Goal: Transaction & Acquisition: Purchase product/service

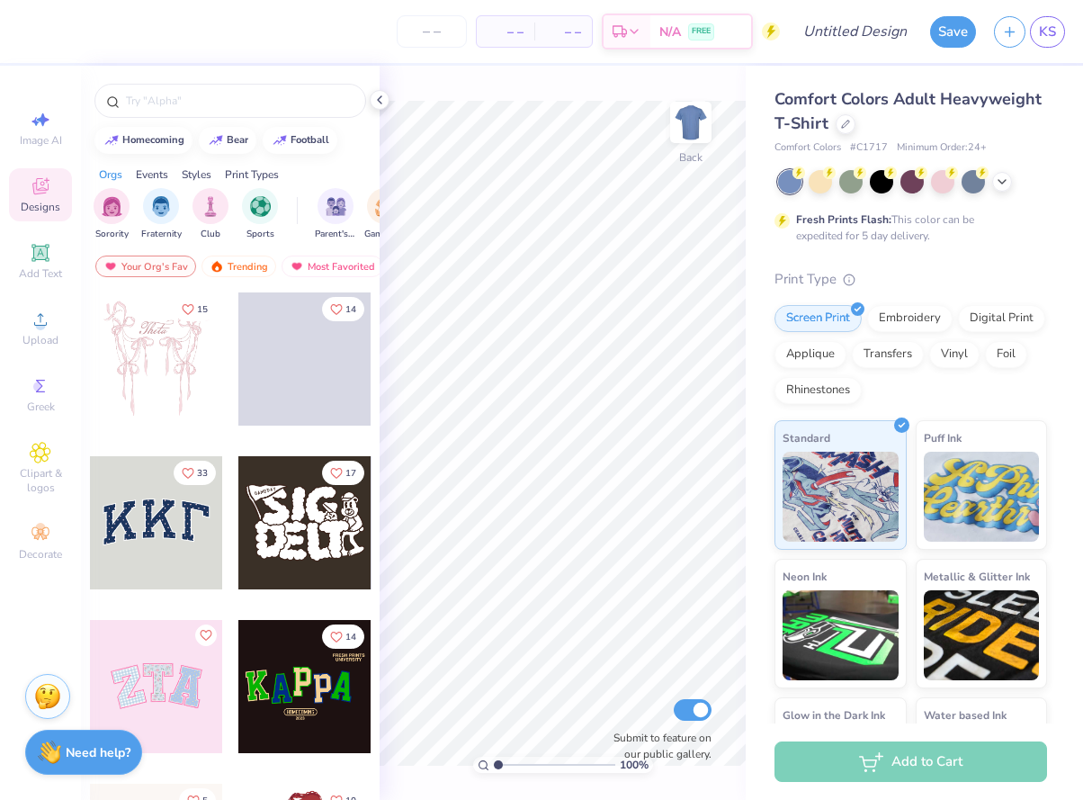
click at [991, 178] on div at bounding box center [912, 181] width 269 height 23
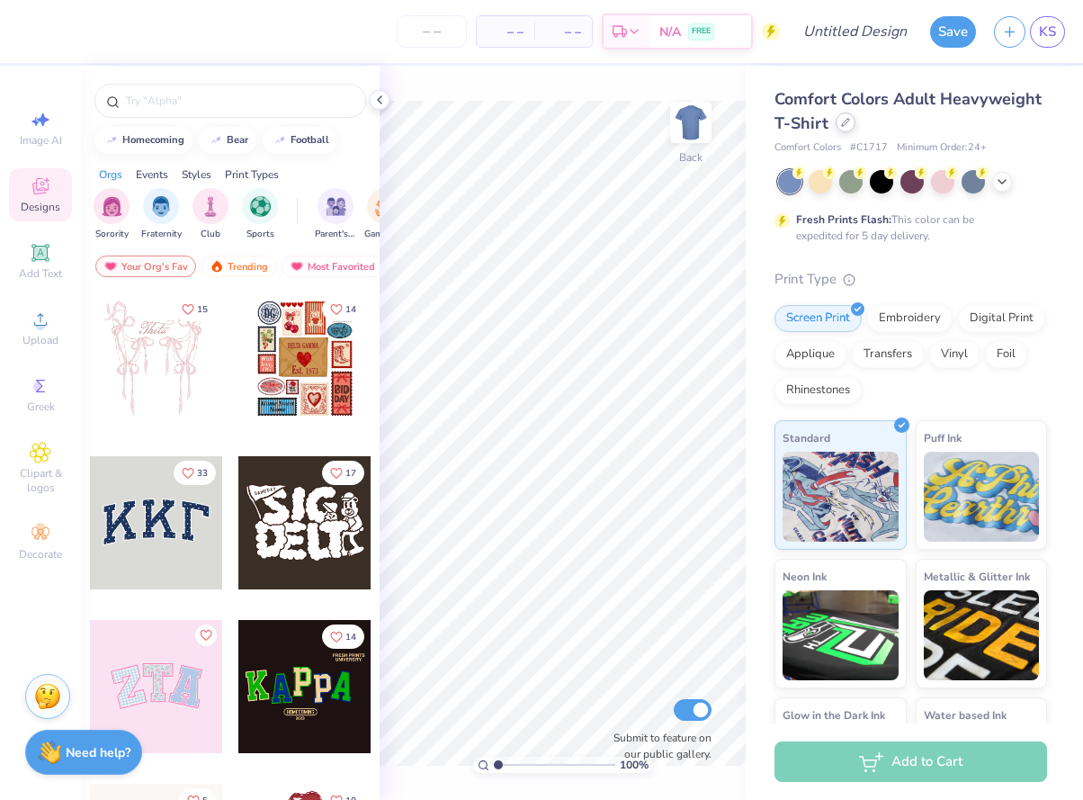
click at [844, 118] on div at bounding box center [846, 122] width 20 height 20
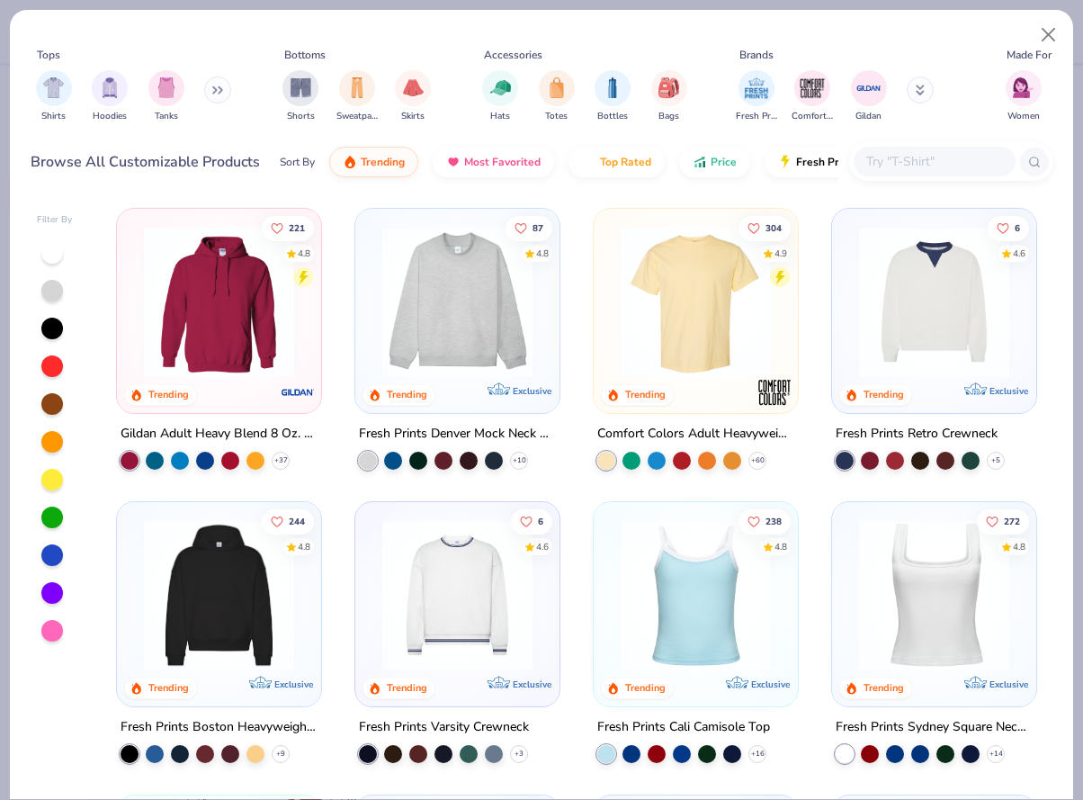
scroll to position [4, 0]
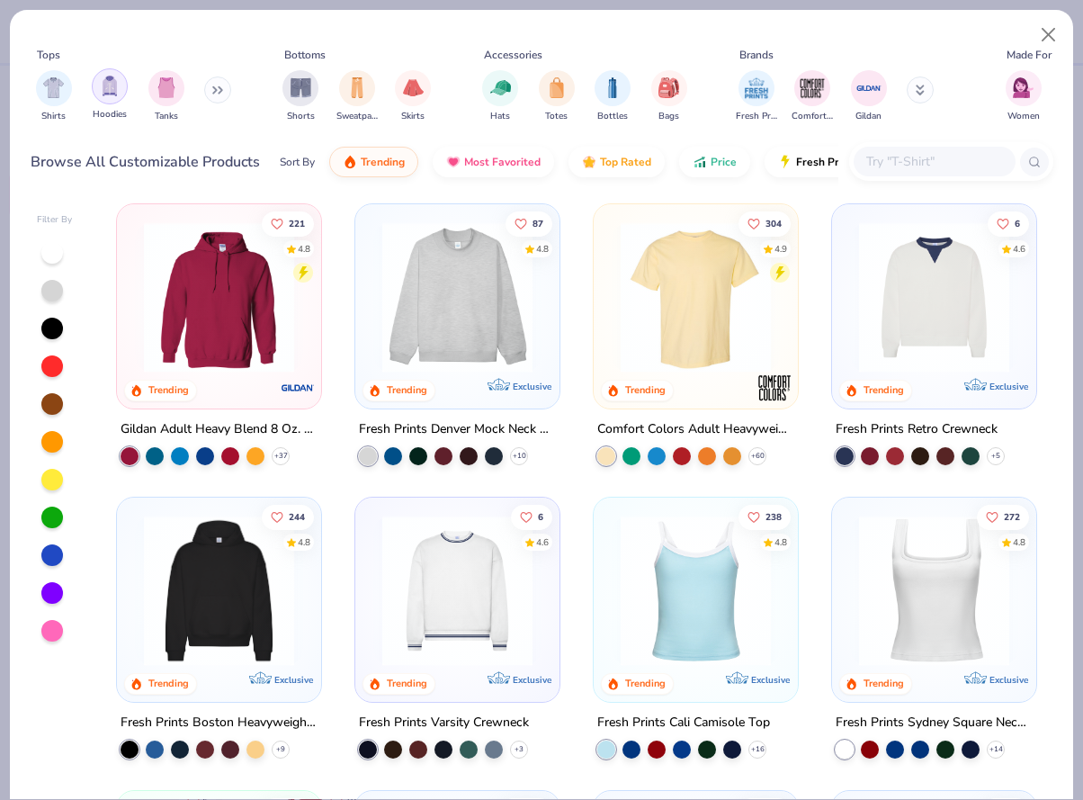
click at [100, 94] on img "filter for Hoodies" at bounding box center [110, 86] width 20 height 21
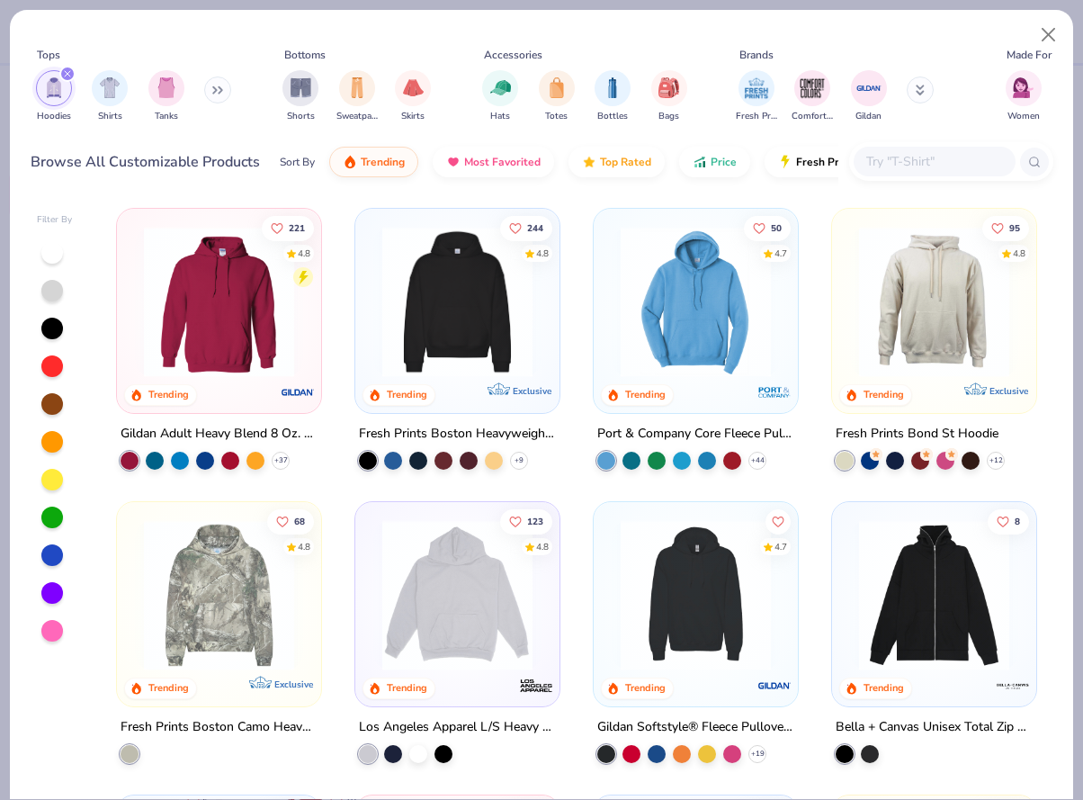
click at [204, 94] on div "Hoodies Shirts Tanks" at bounding box center [134, 96] width 207 height 67
click at [216, 90] on icon at bounding box center [214, 90] width 3 height 6
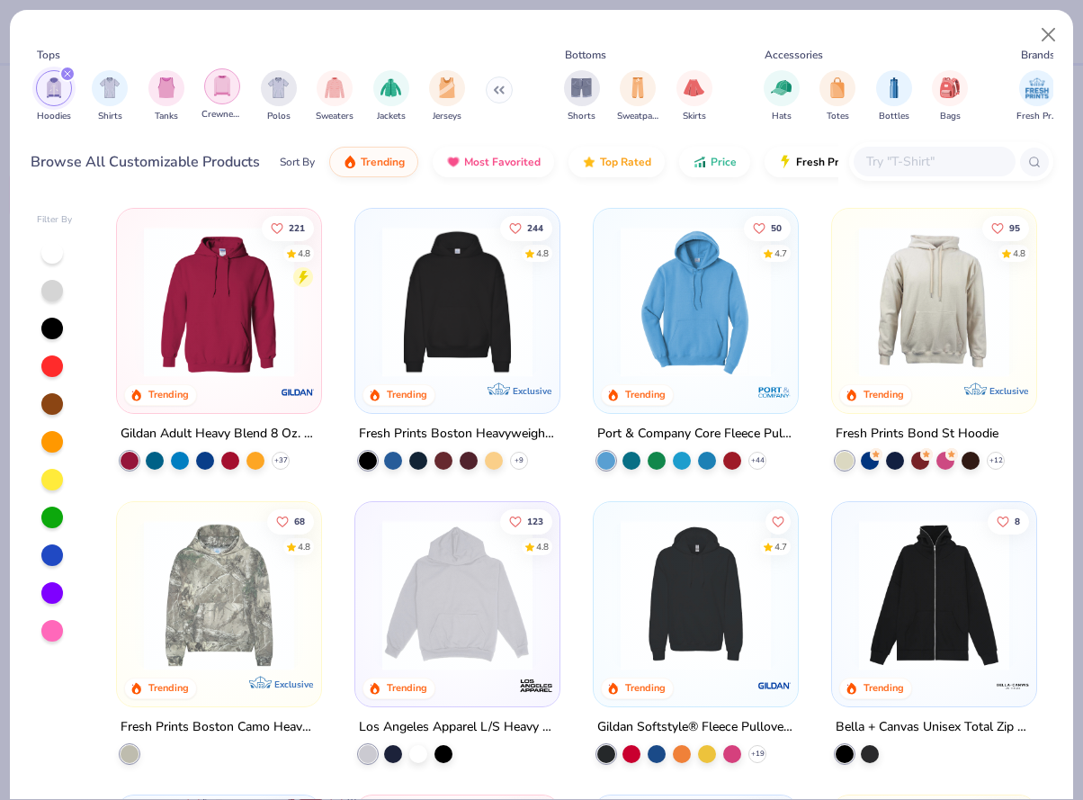
click at [226, 93] on img "filter for Crewnecks" at bounding box center [222, 86] width 20 height 21
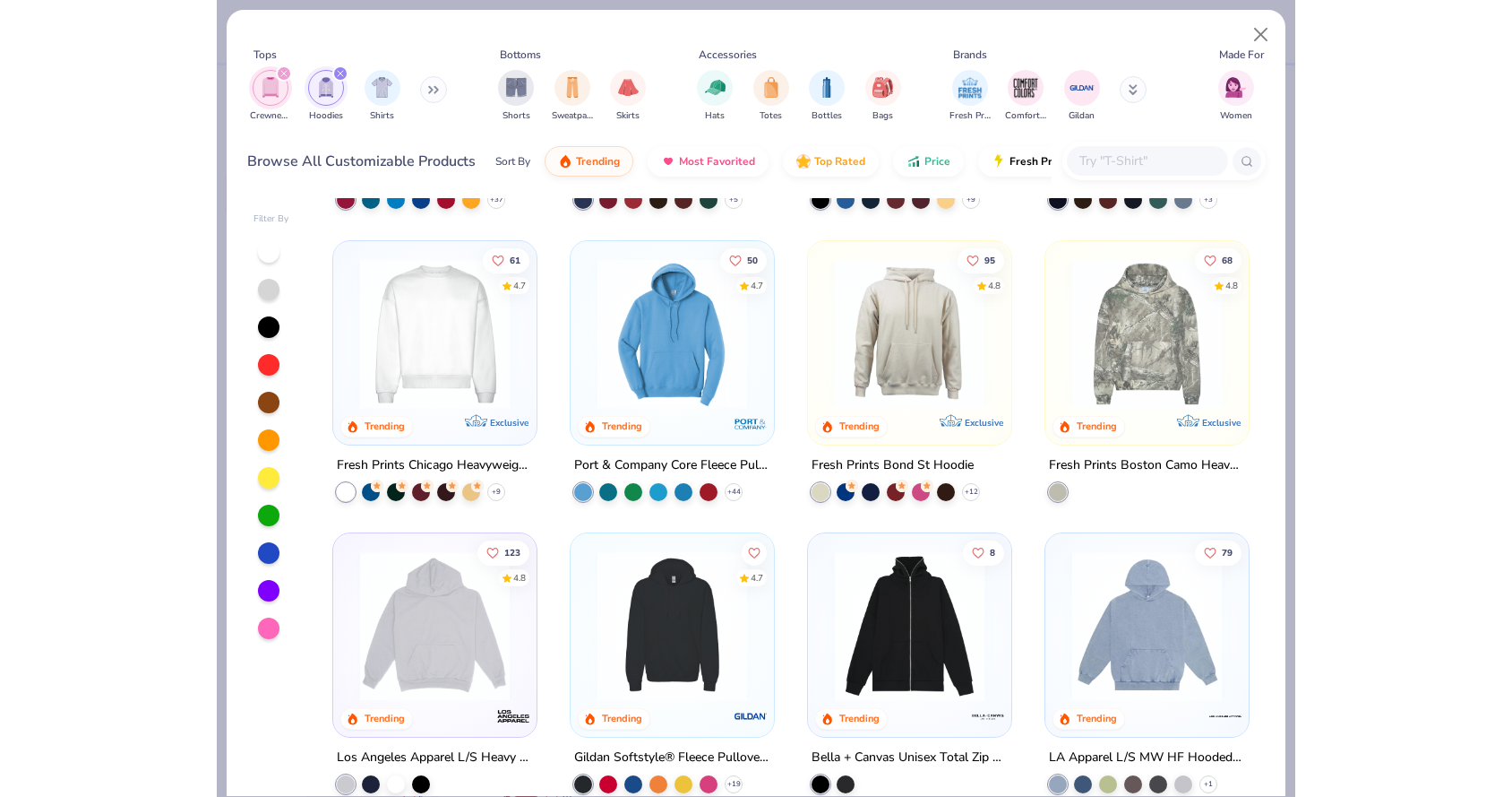
scroll to position [258, 0]
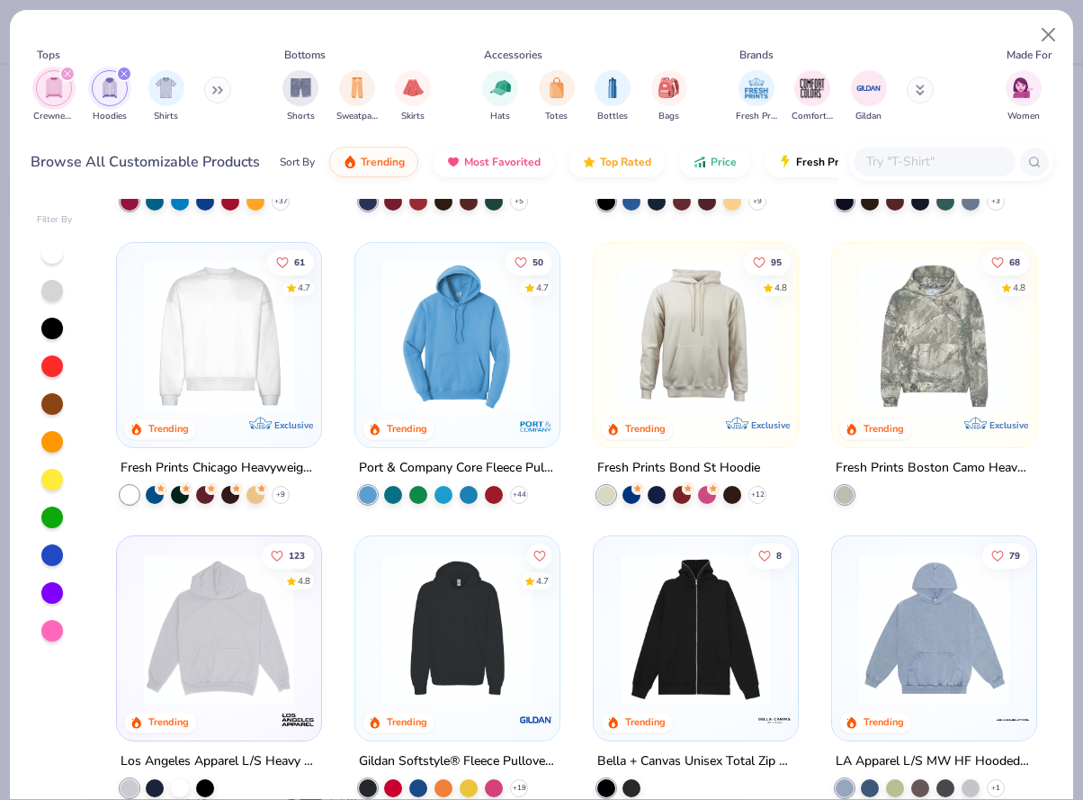
click at [249, 337] on img at bounding box center [219, 336] width 168 height 150
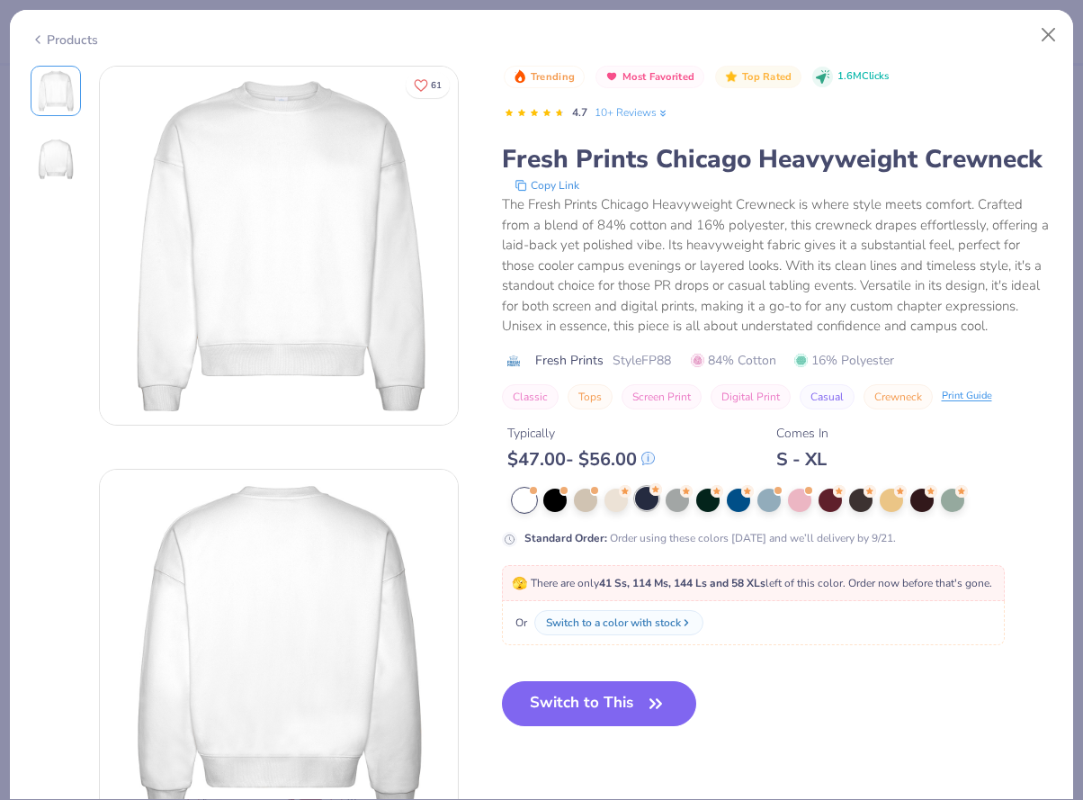
click at [641, 509] on div at bounding box center [646, 498] width 23 height 23
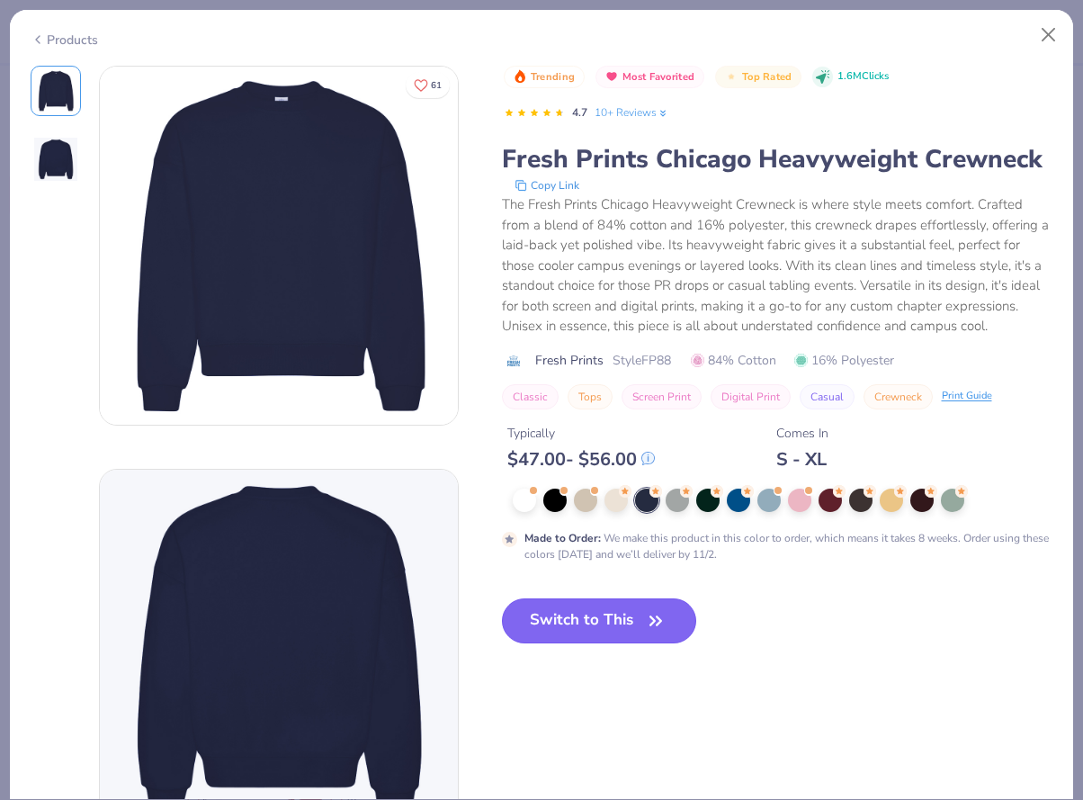
click at [636, 609] on button "Switch to This" at bounding box center [599, 620] width 195 height 45
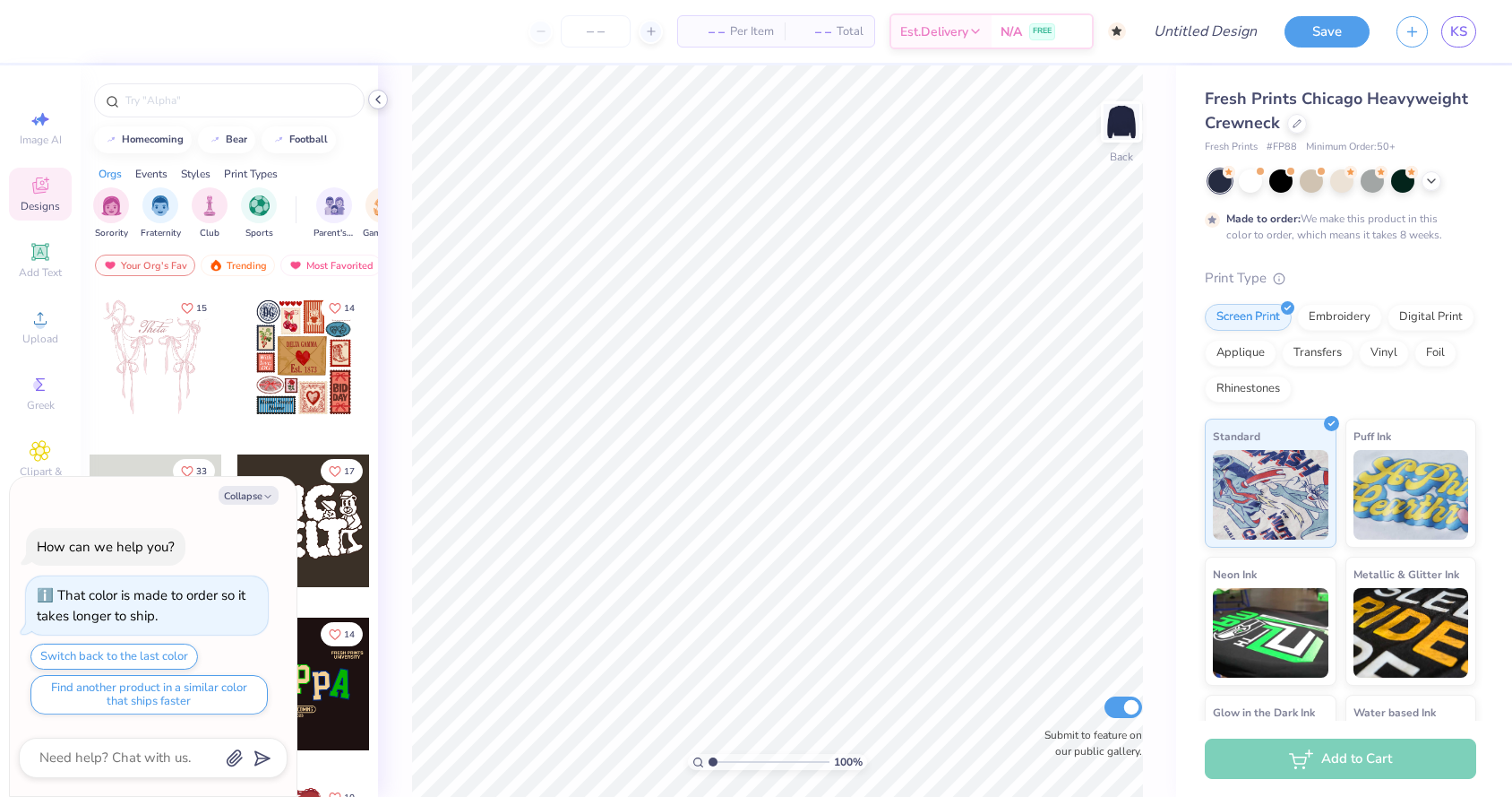
click at [380, 92] on div at bounding box center [378, 100] width 20 height 20
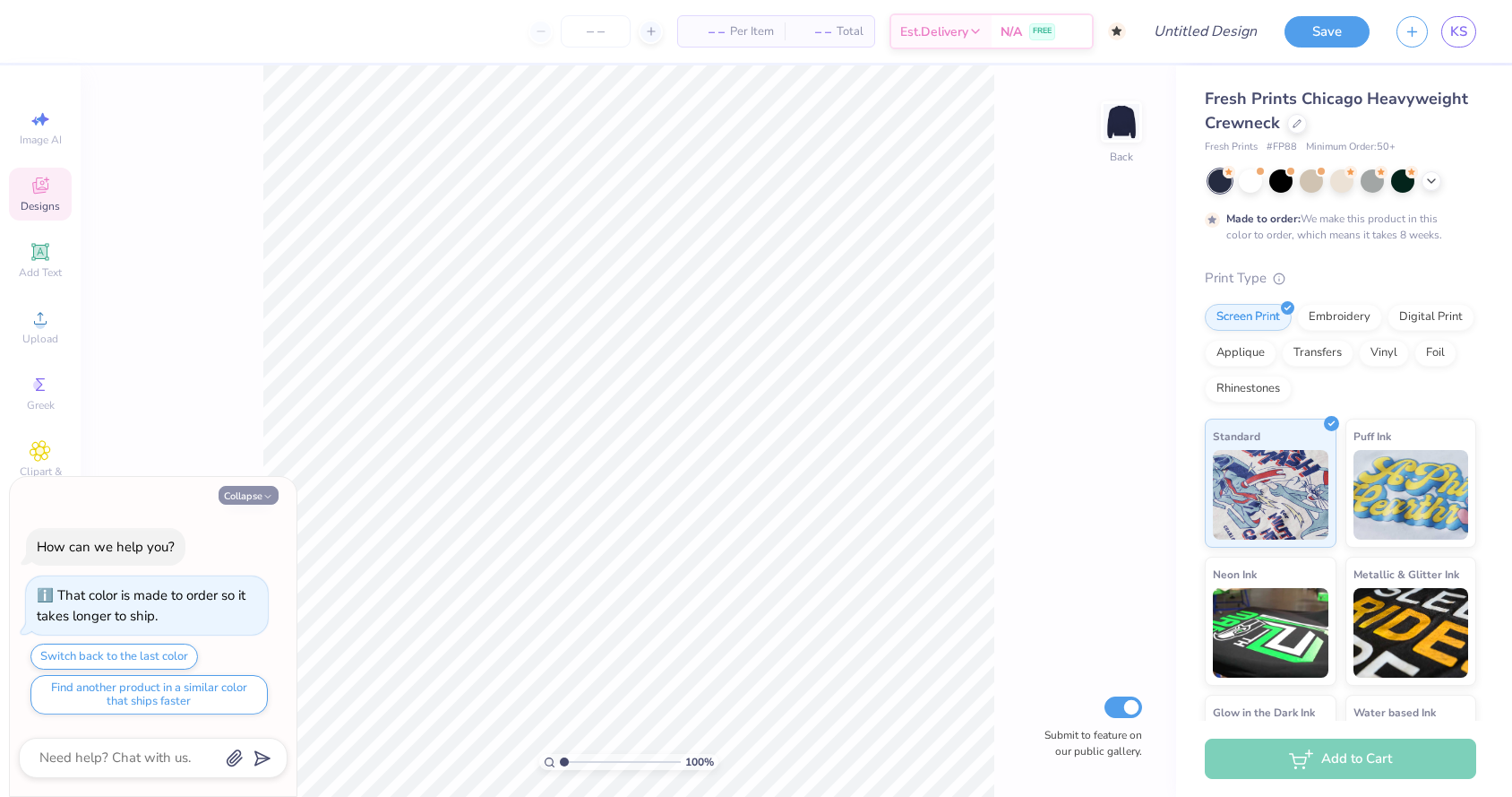
click at [249, 494] on button "Collapse" at bounding box center [248, 495] width 60 height 19
type textarea "x"
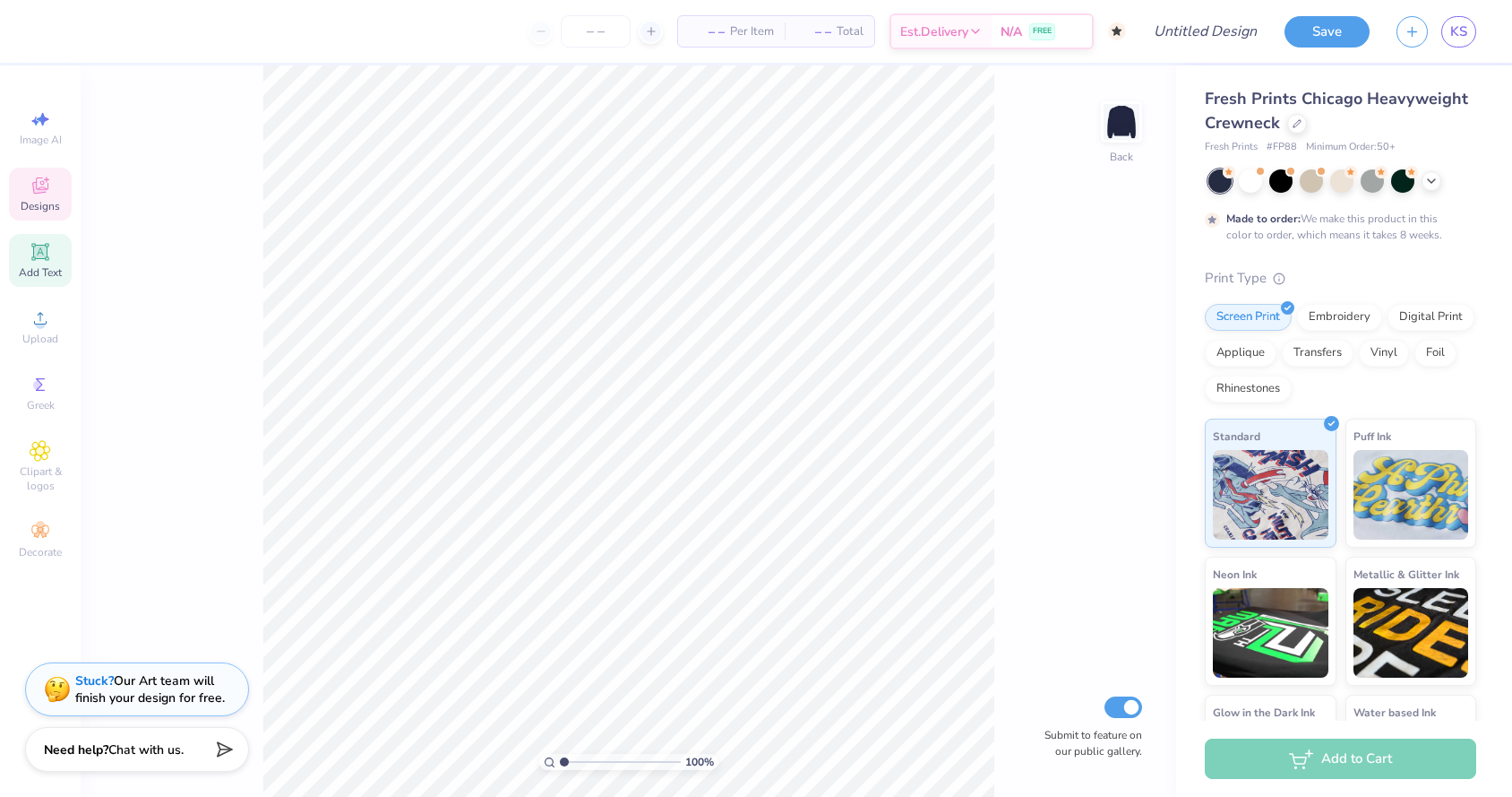
click at [26, 253] on div "Add Text" at bounding box center [40, 260] width 63 height 53
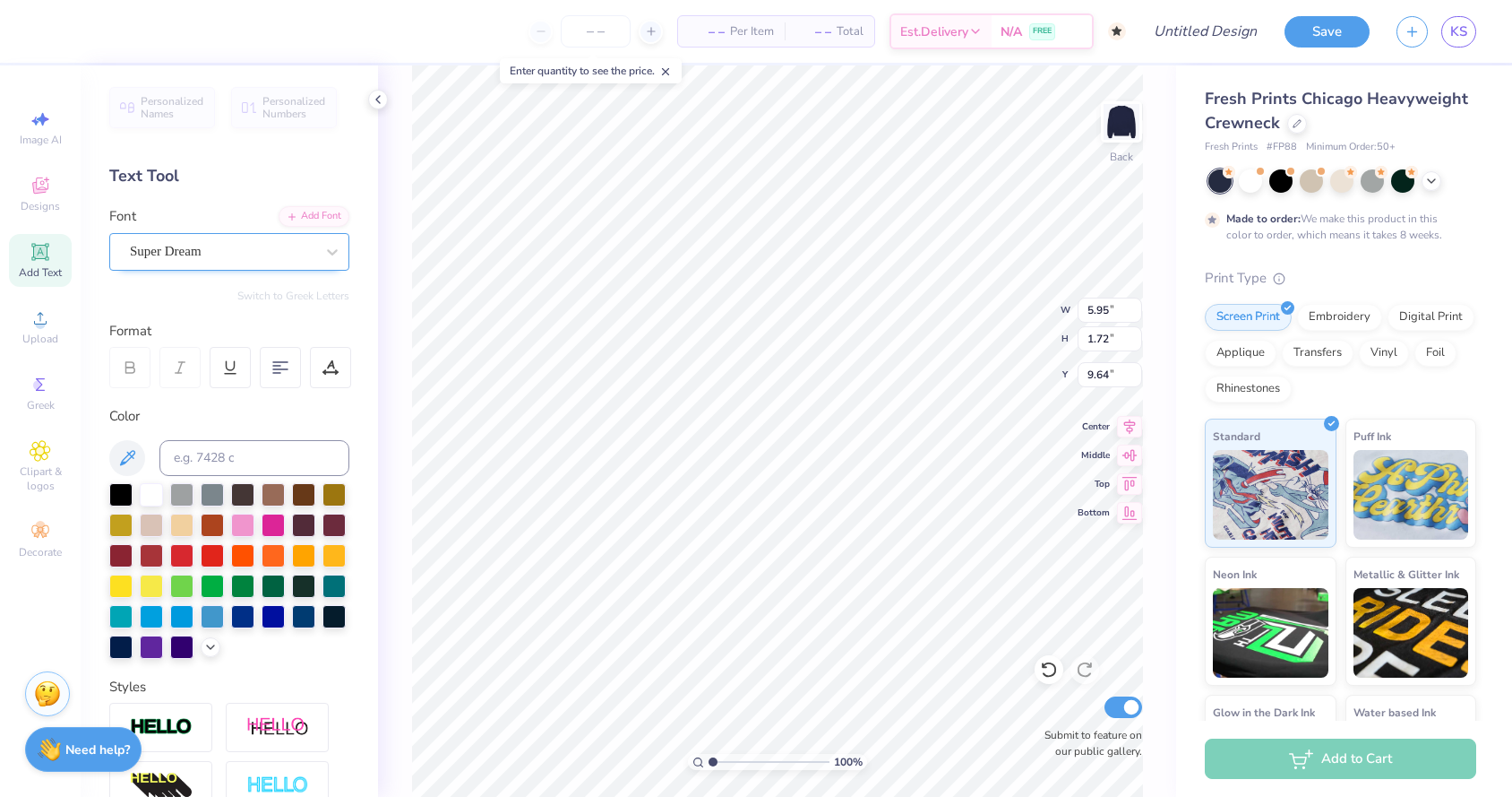
click at [279, 257] on div "Super Dream" at bounding box center [222, 251] width 188 height 28
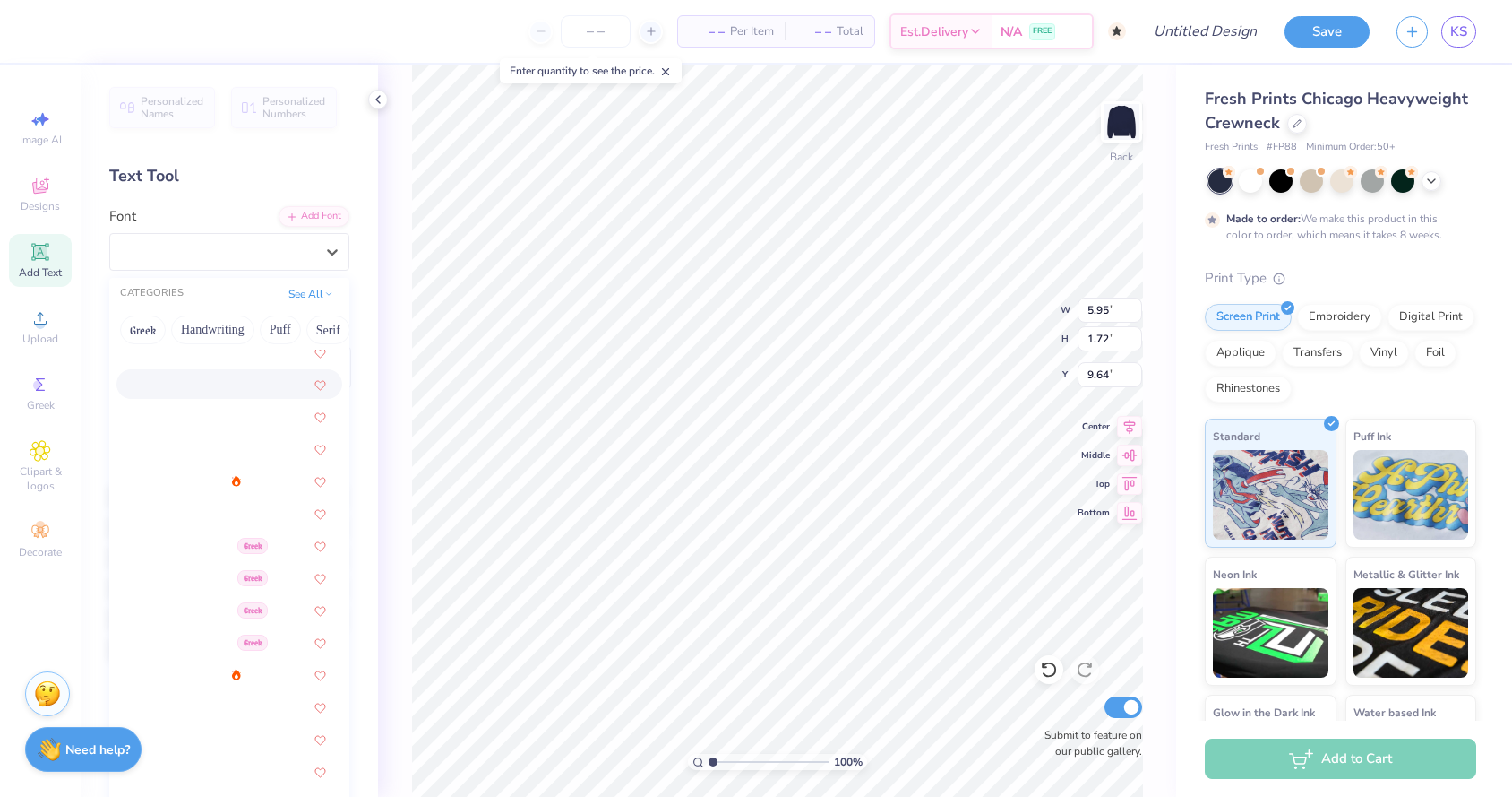
scroll to position [148, 0]
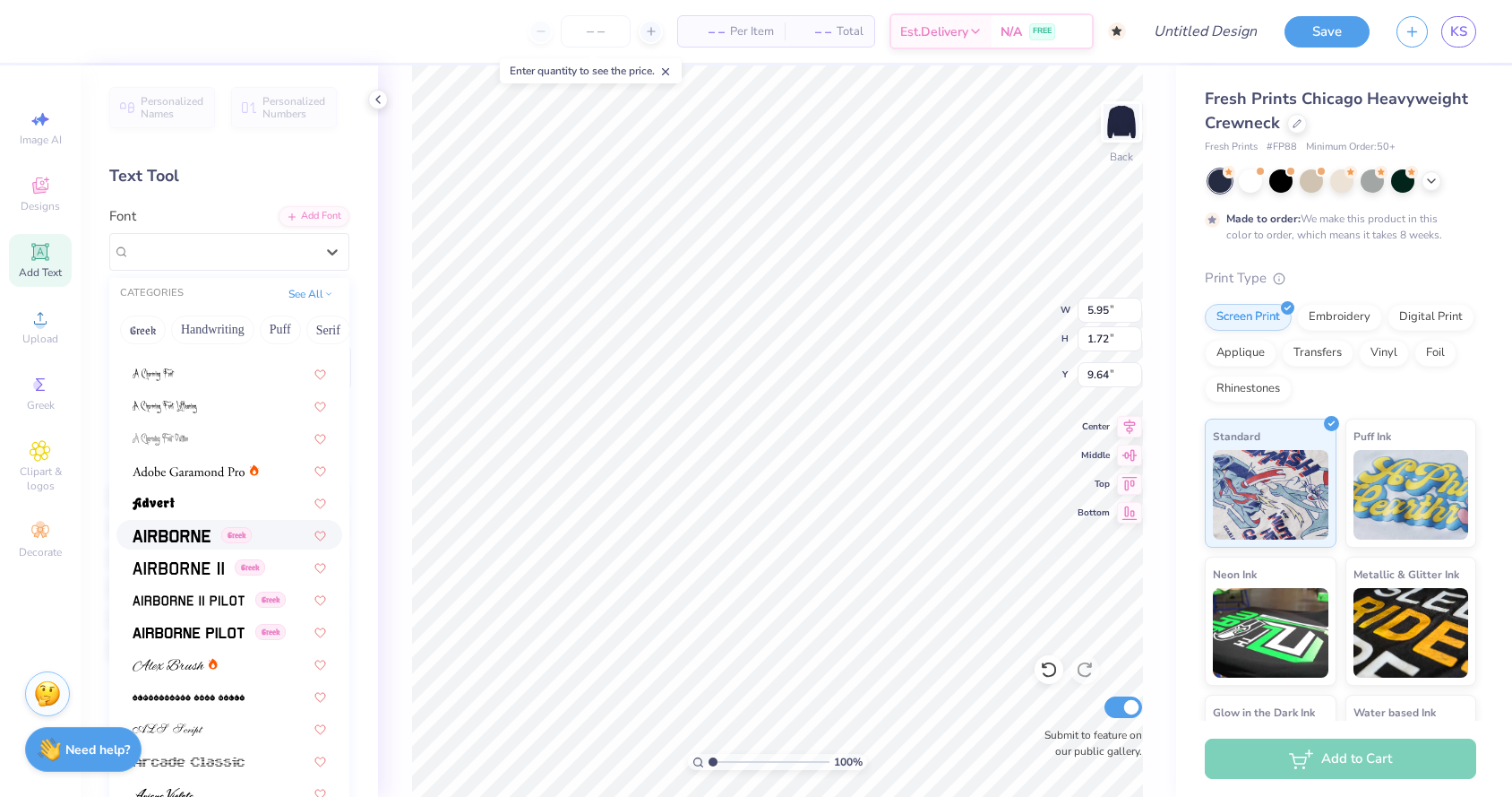
click at [186, 537] on img at bounding box center [171, 536] width 78 height 13
type input "5.69"
type input "1.80"
type input "9.60"
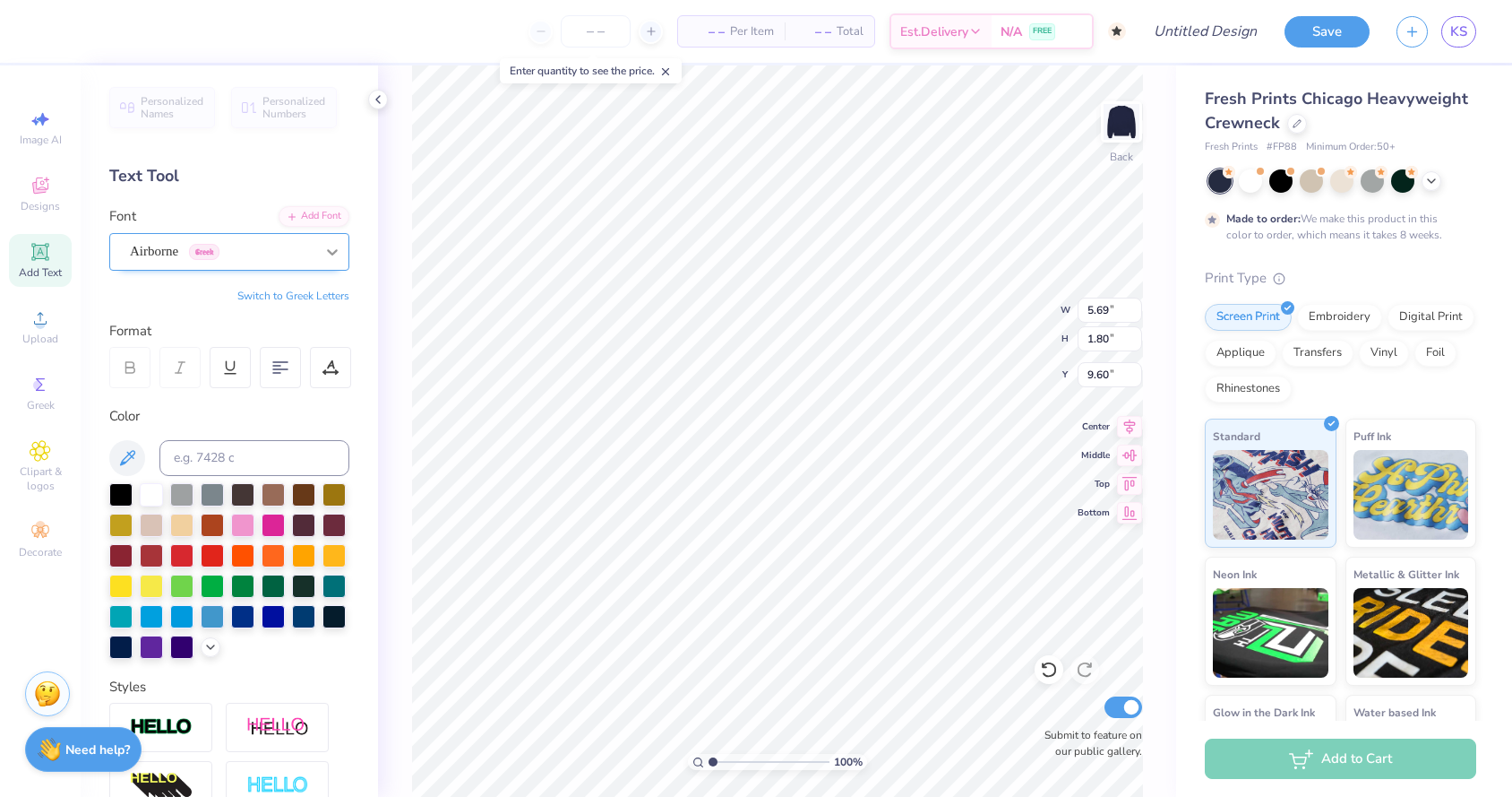
click at [334, 260] on icon at bounding box center [333, 252] width 18 height 18
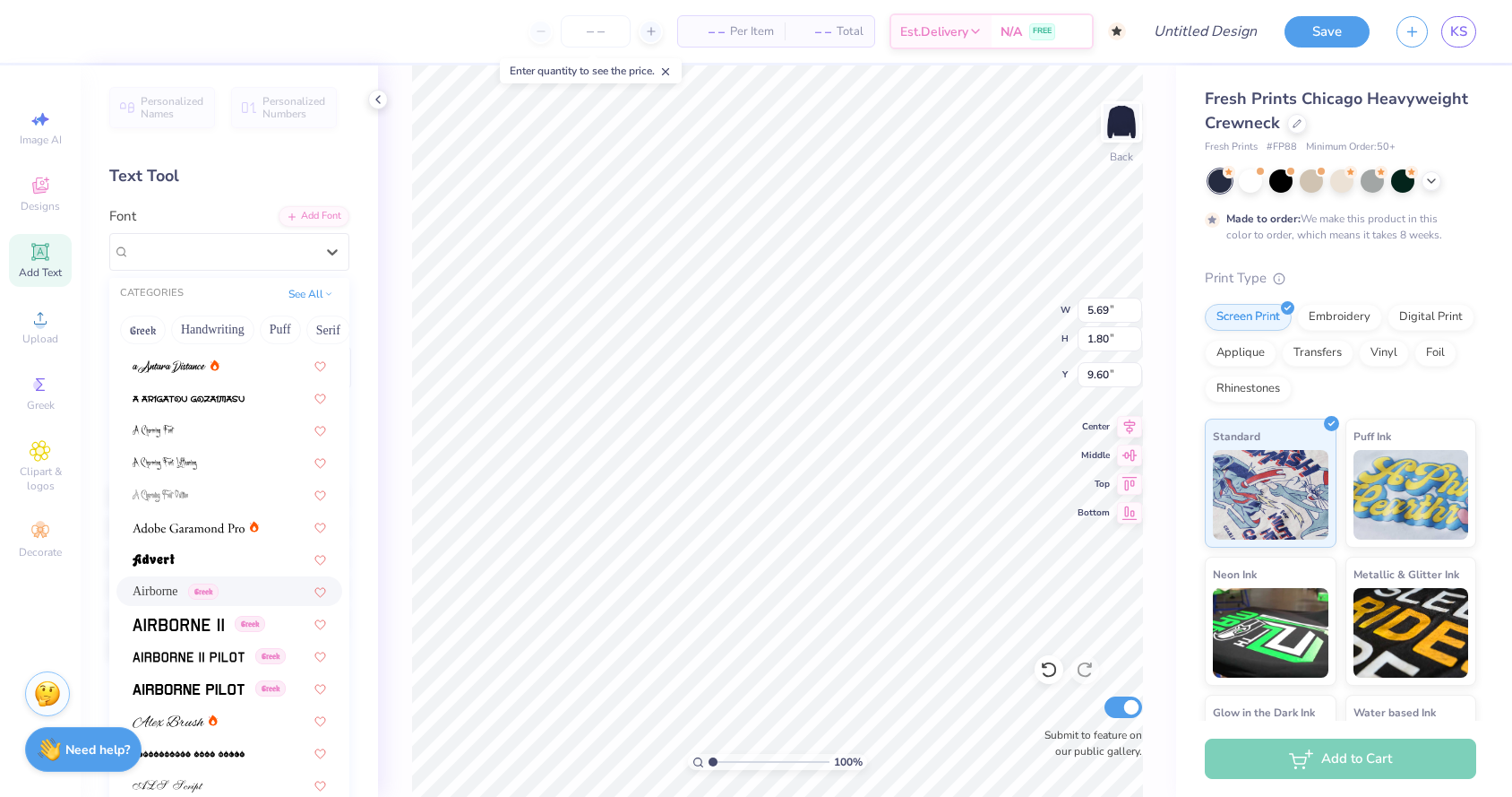
scroll to position [92, 0]
click at [193, 684] on img at bounding box center [188, 689] width 112 height 13
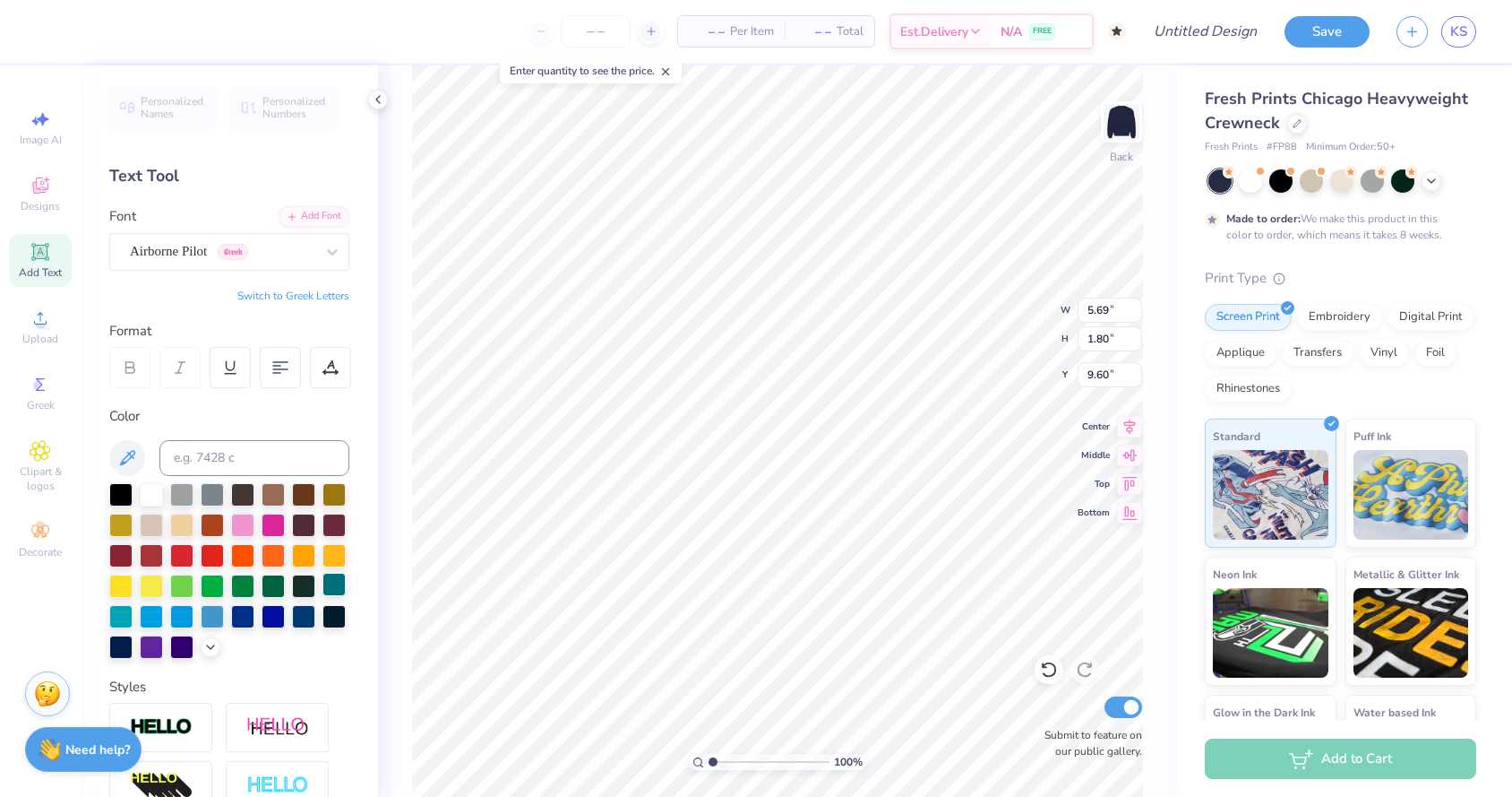
type textarea "adpi"
click at [318, 300] on button "Switch to Greek Letters" at bounding box center [293, 296] width 112 height 14
click at [317, 290] on button "Switch to Normal Letters" at bounding box center [289, 296] width 121 height 14
type input "3.00"
type input "8.61"
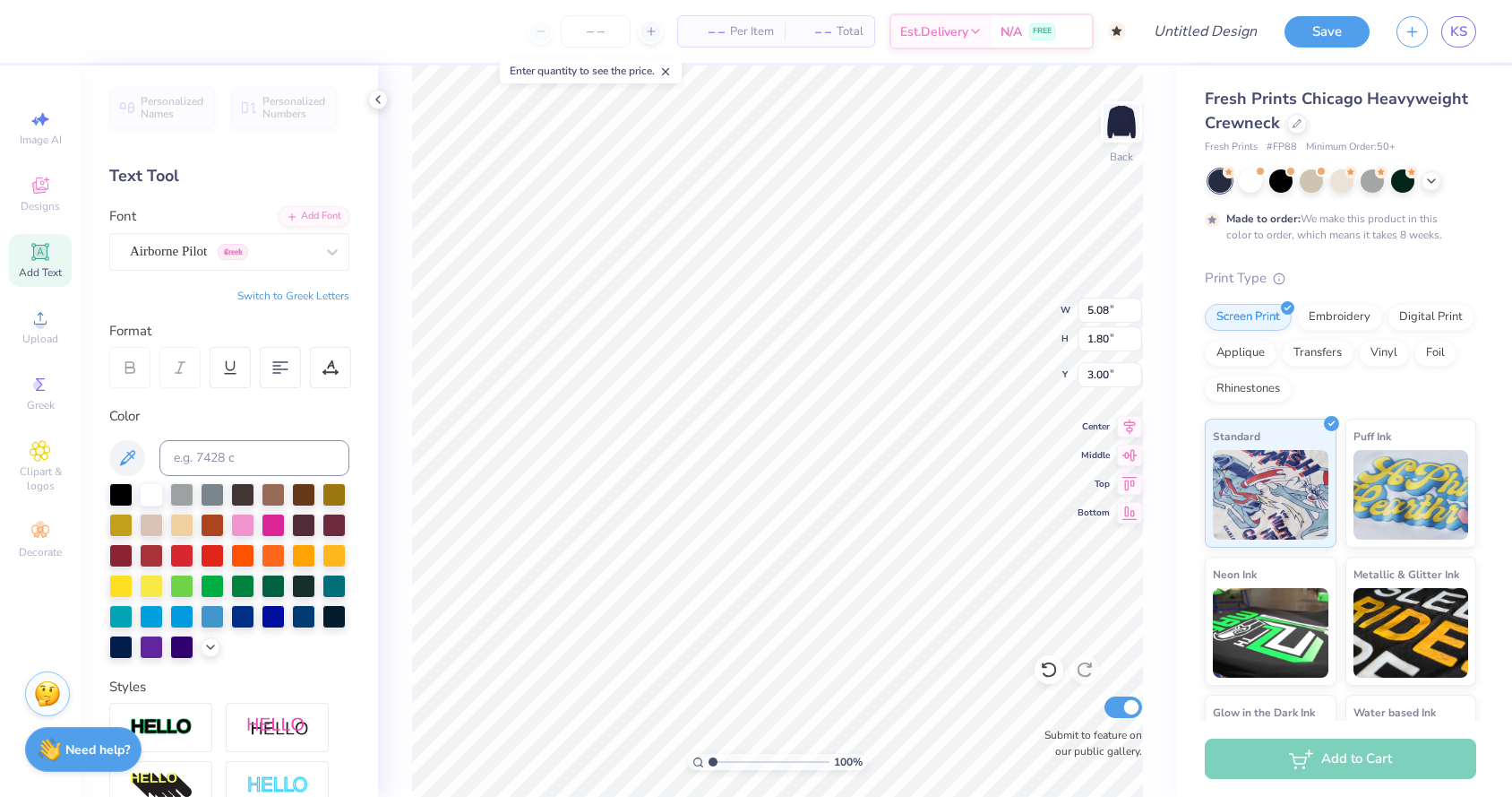
type input "3.06"
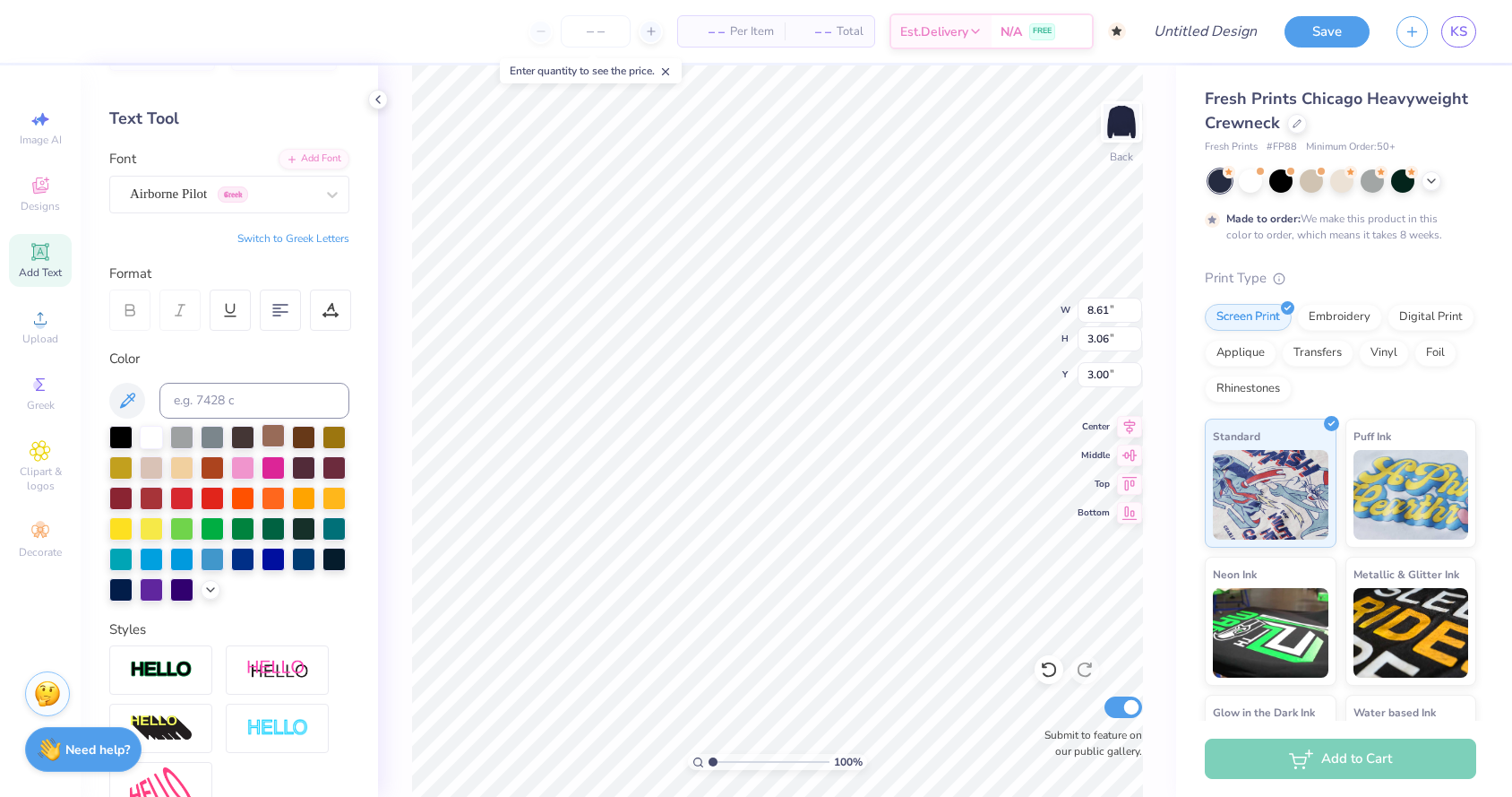
scroll to position [245, 0]
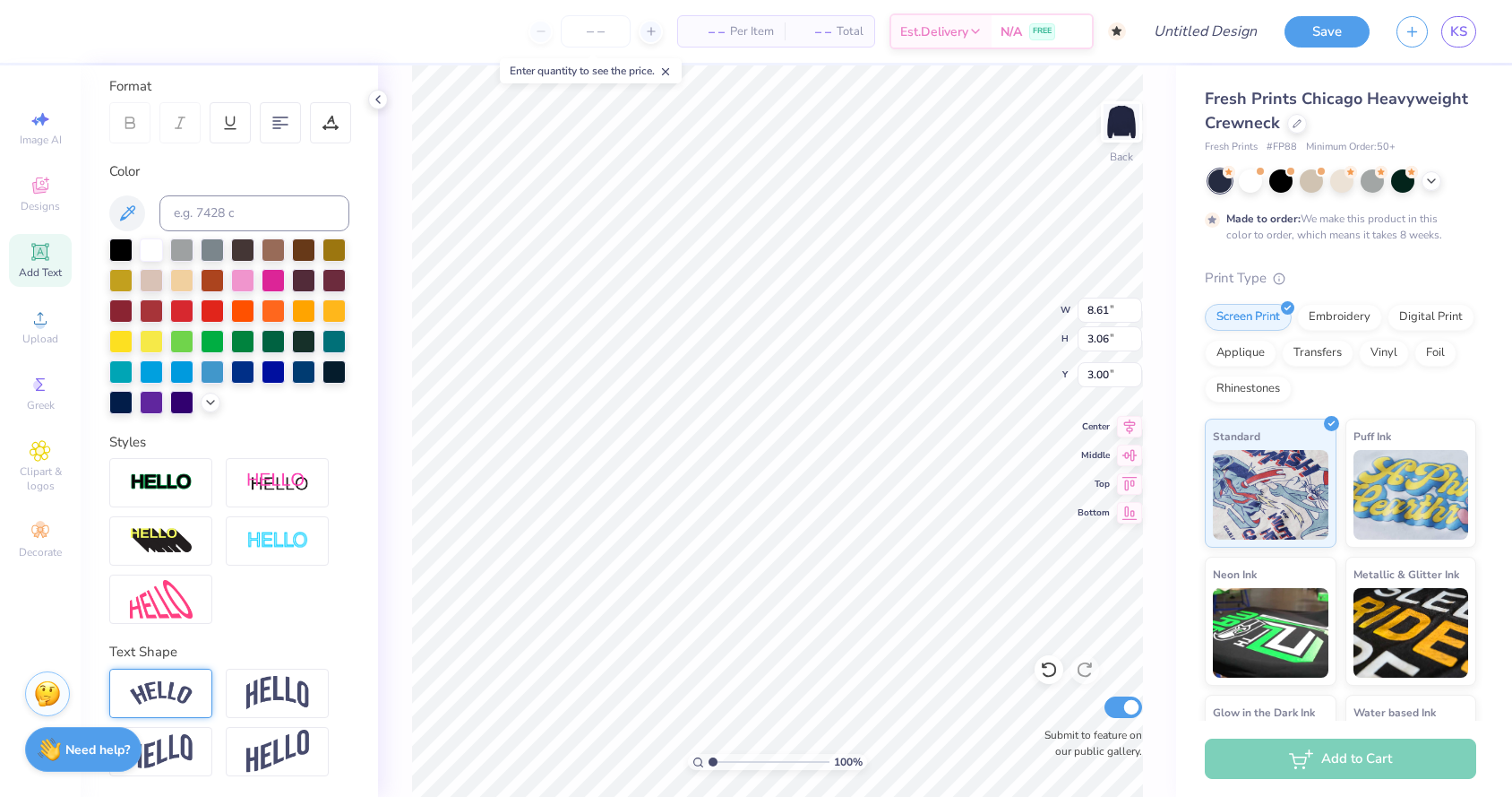
click at [189, 675] on div at bounding box center [160, 692] width 103 height 49
type input "11.78"
type input "4.32"
type input "2.37"
click at [309, 694] on div at bounding box center [277, 692] width 103 height 49
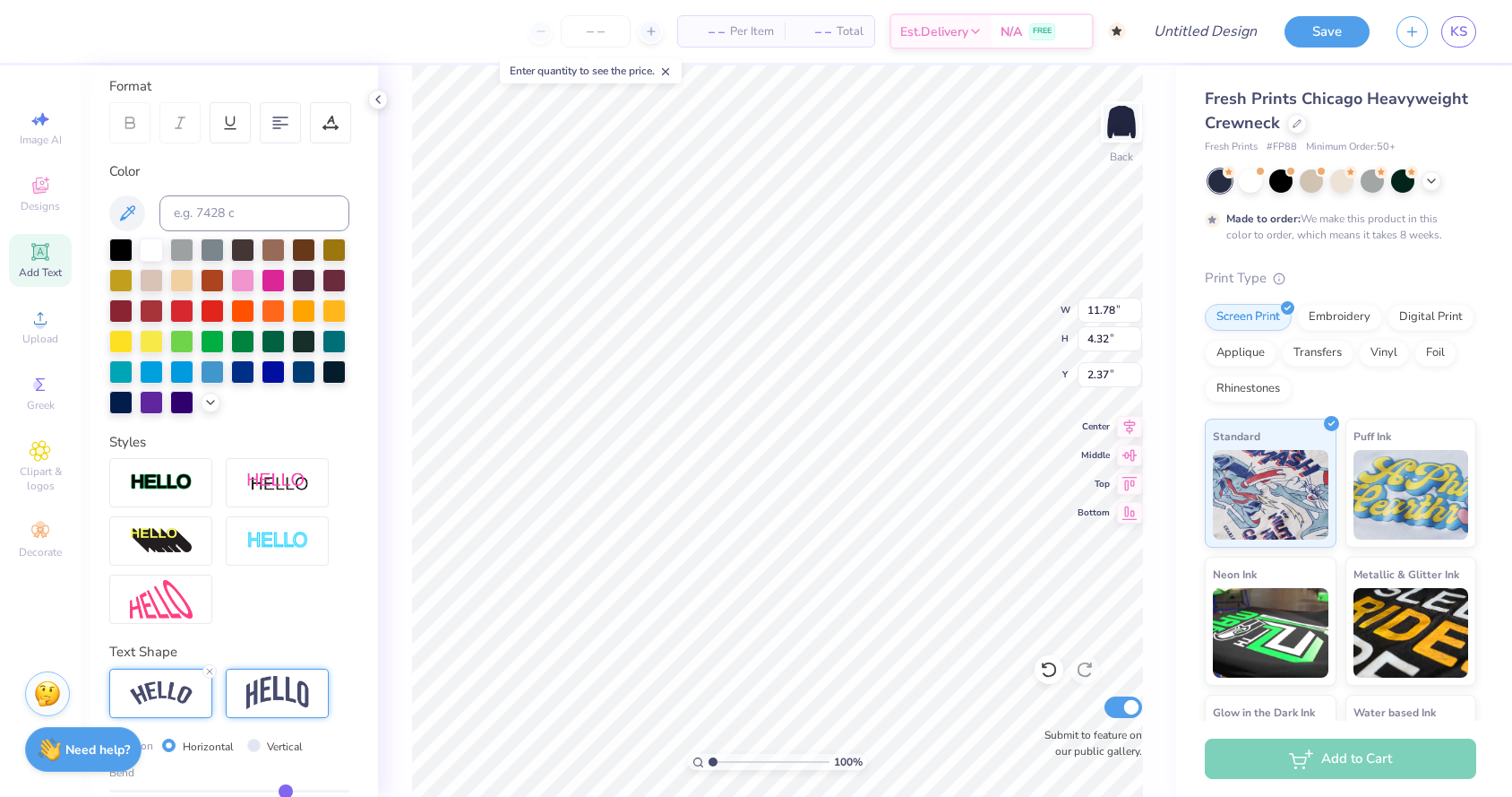
type input "8.61"
type input "4.84"
type input "2.11"
click at [180, 712] on div at bounding box center [160, 692] width 103 height 49
type input "11.78"
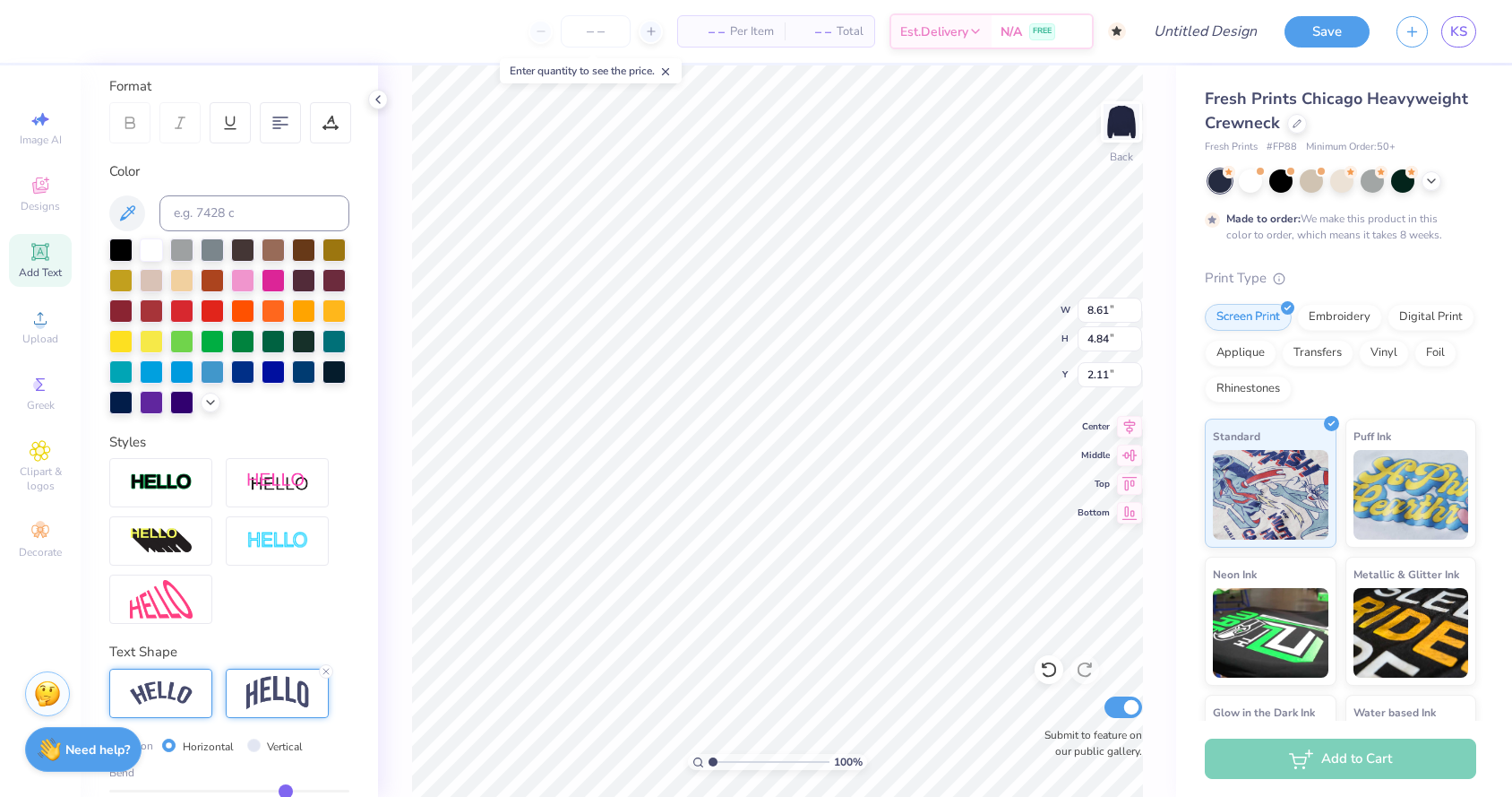
type input "4.32"
type input "2.37"
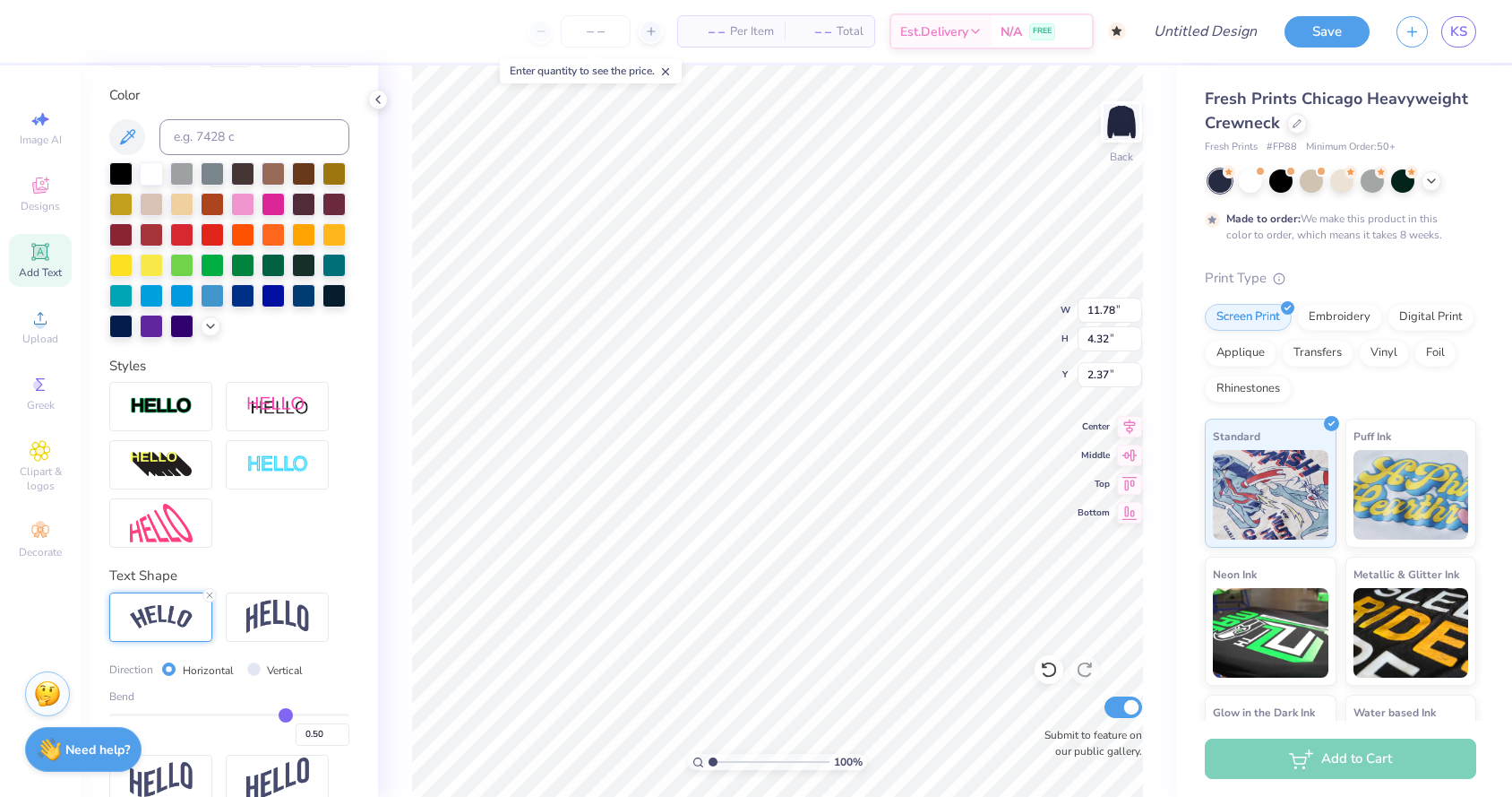
scroll to position [349, 0]
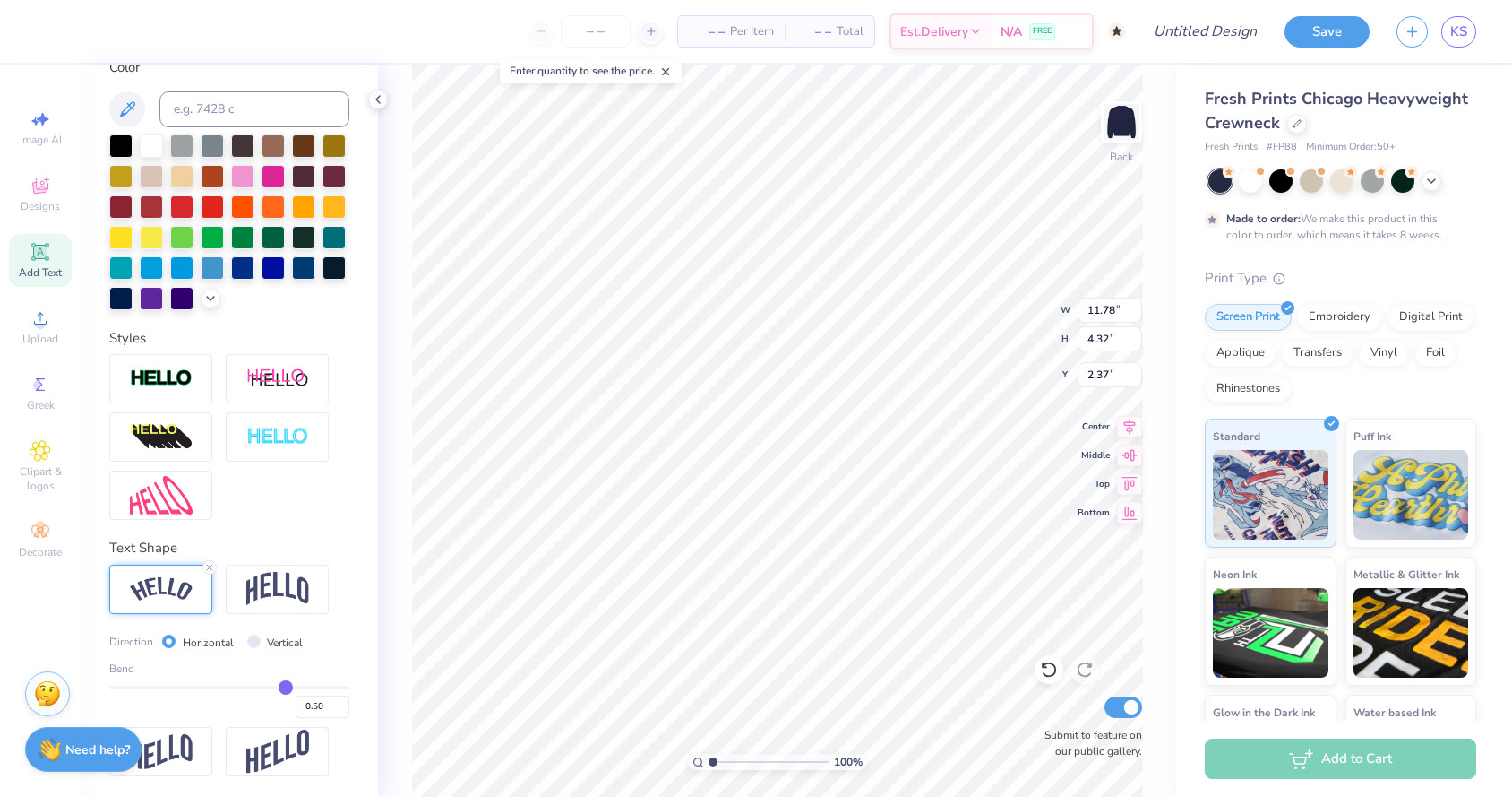
type input "0.51"
type input "0.5"
type input "0.50"
type input "0.47"
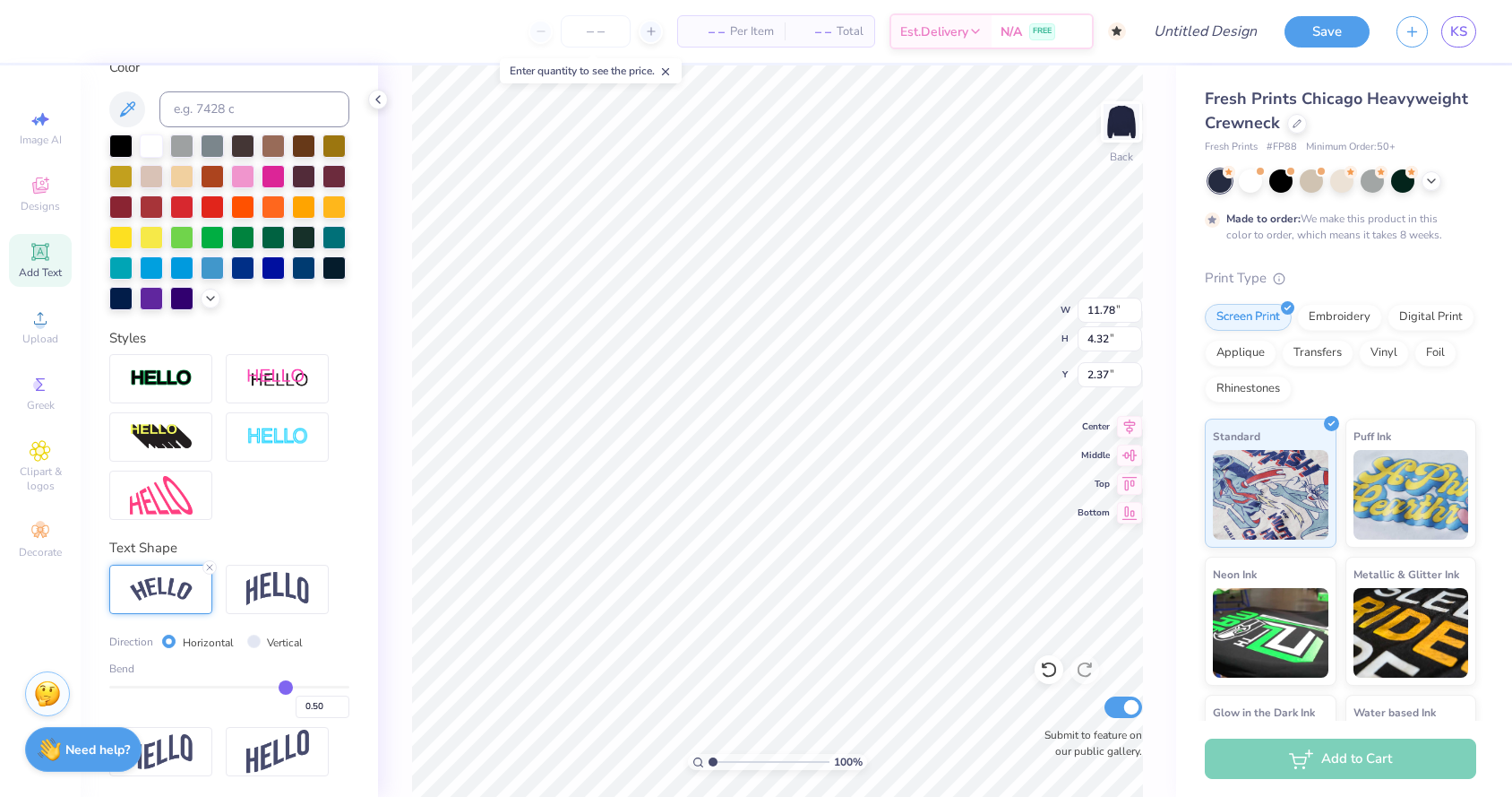
type input "0.47"
type input "0.38"
type input "0.3"
type input "0.30"
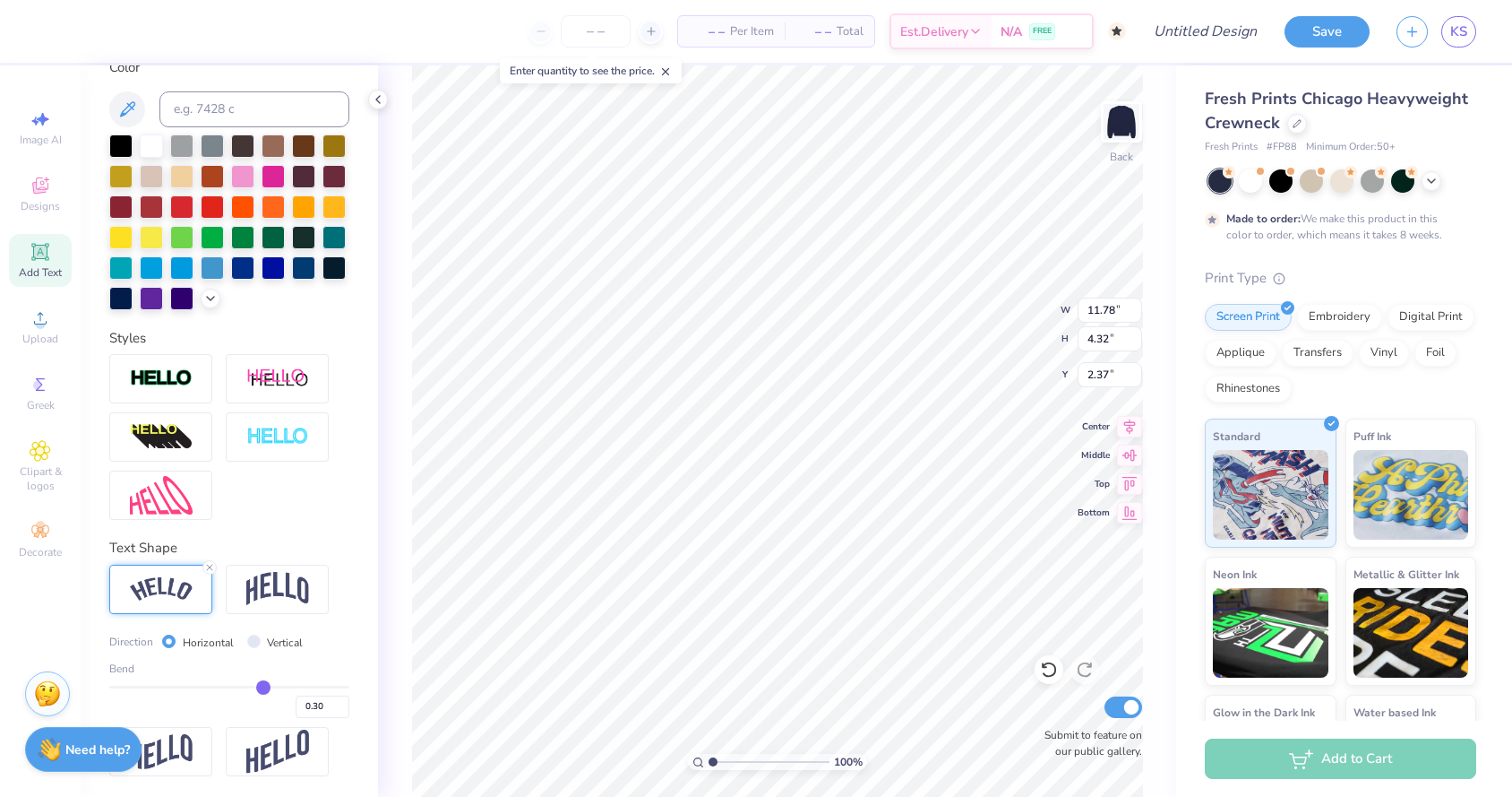
type input "0.24"
type input "0.2"
type input "0.20"
type input "0.15"
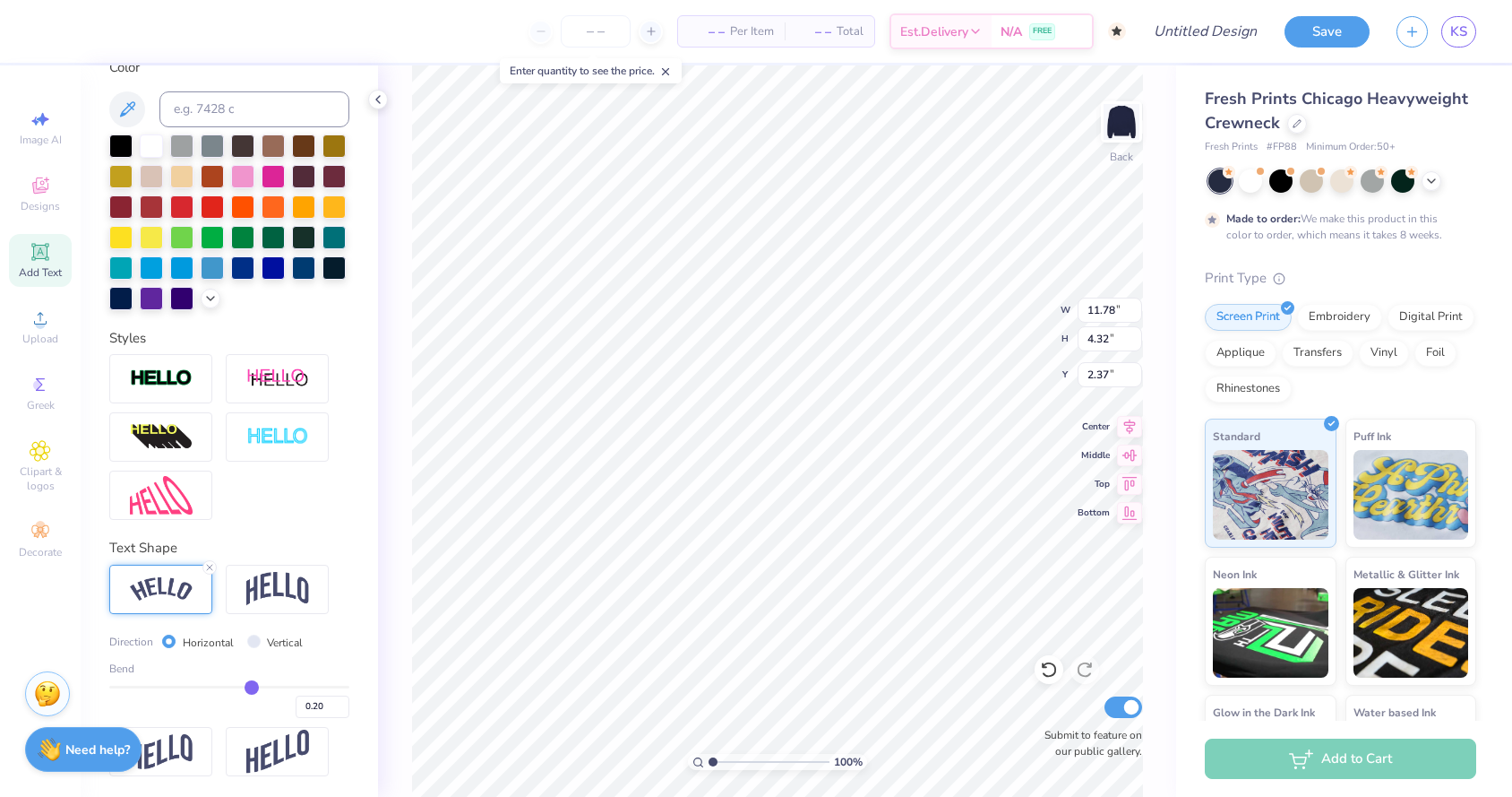
type input "0.15"
type input "0.13"
type input "0.11"
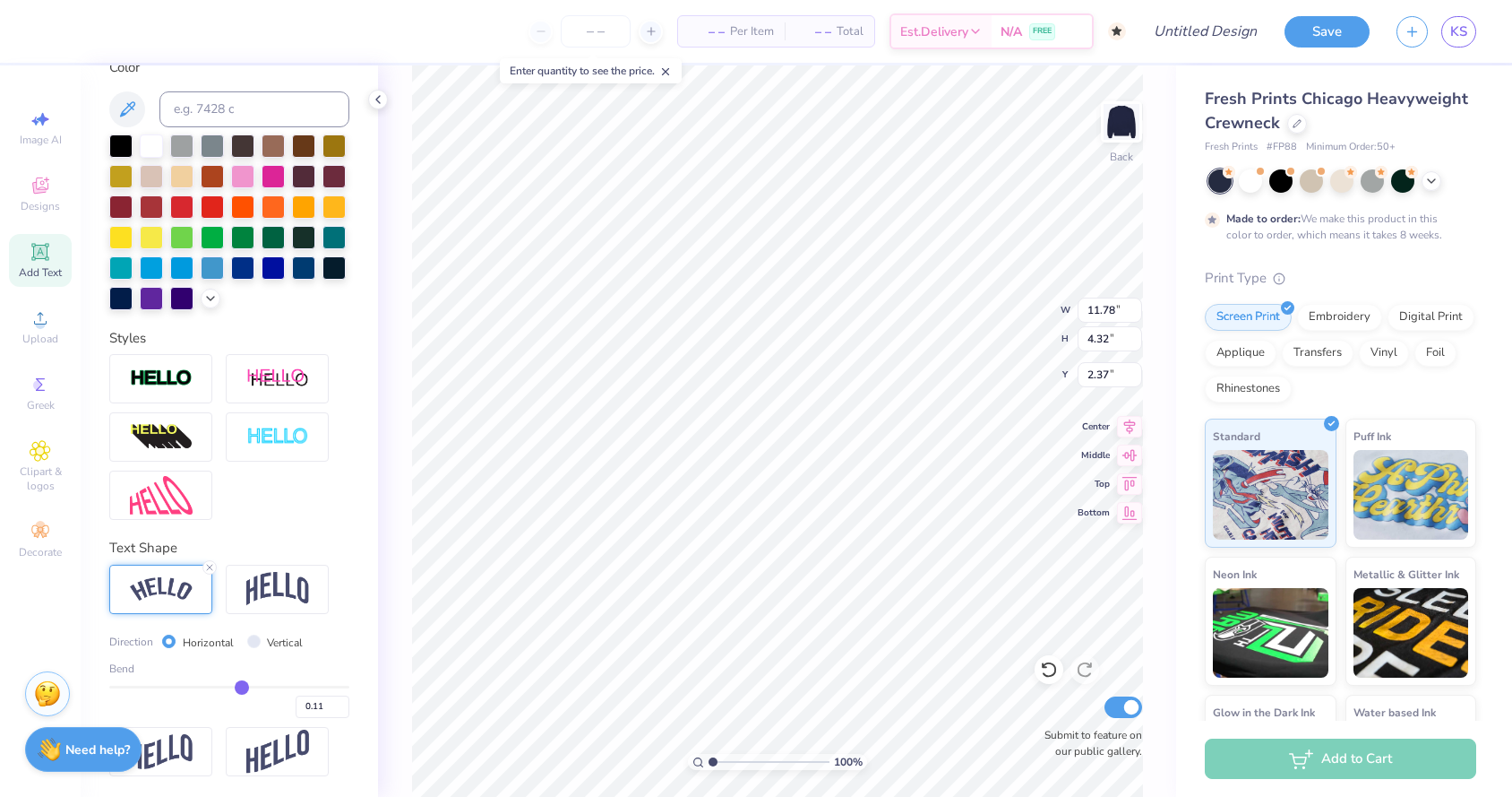
type input "0.1"
type input "0.10"
type input "0.09"
type input "0.08"
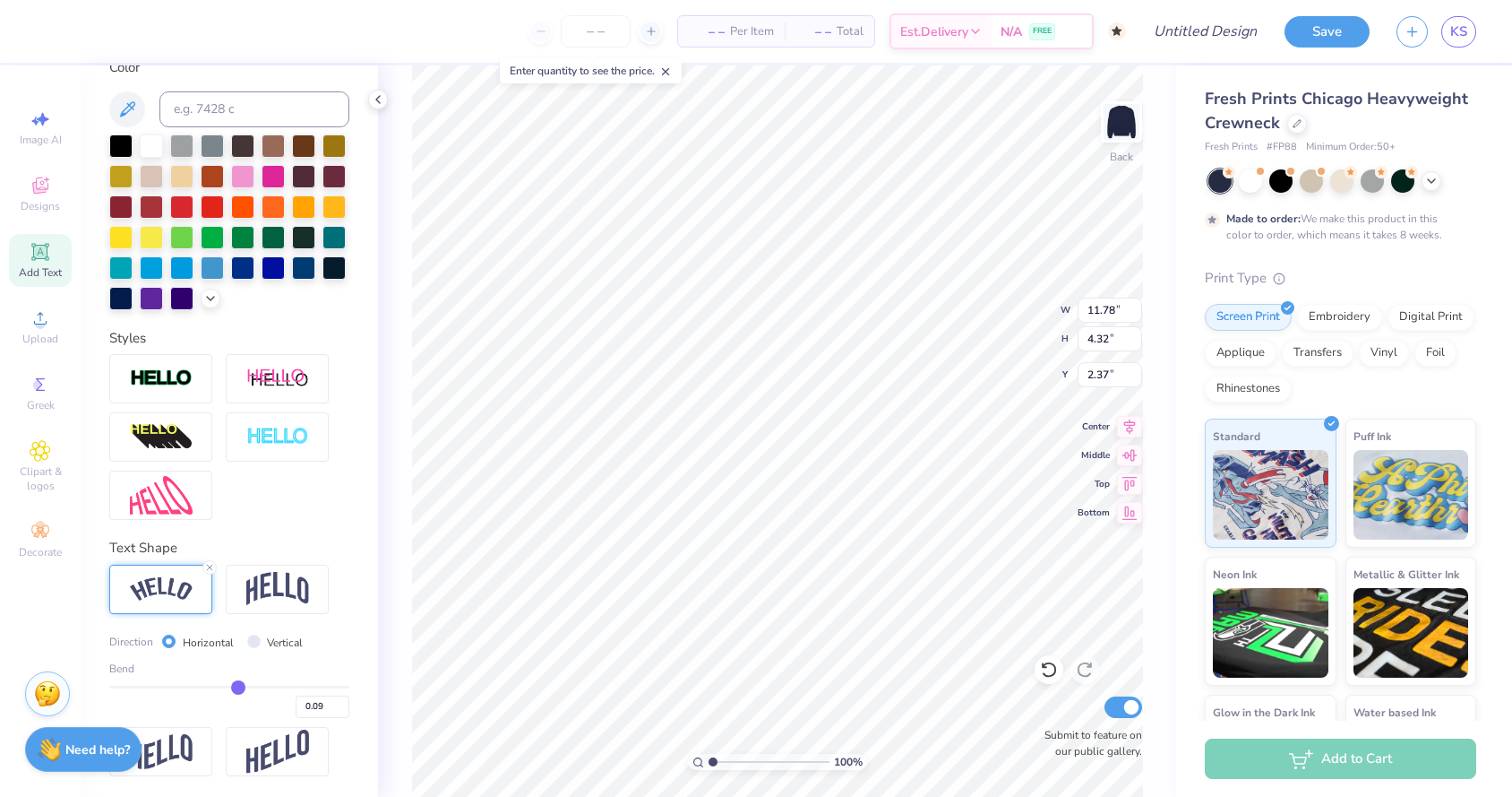
type input "0.08"
type input "0.06"
type input "0.05"
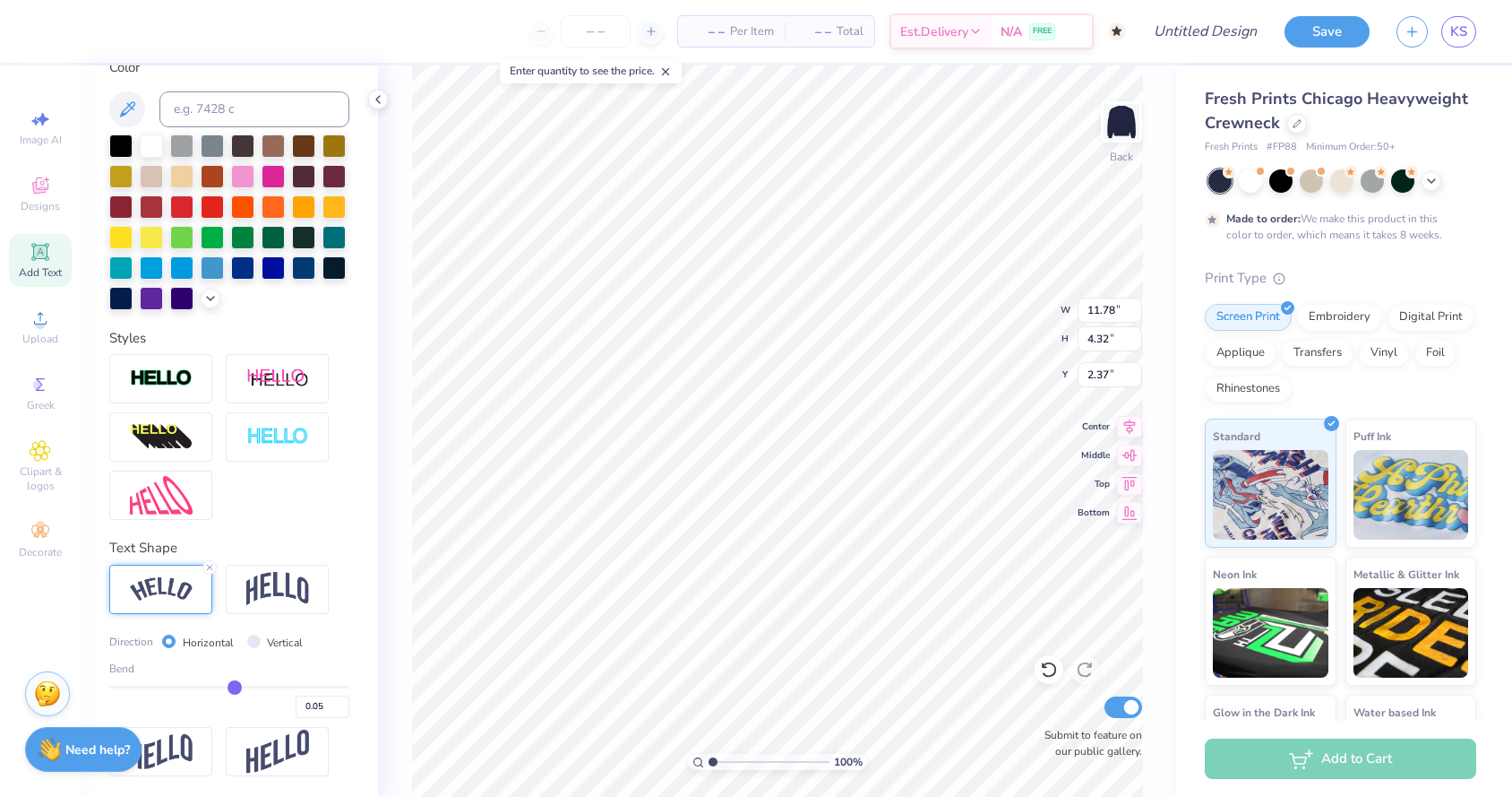
type input "0.04"
type input "0.03"
type input "0.02"
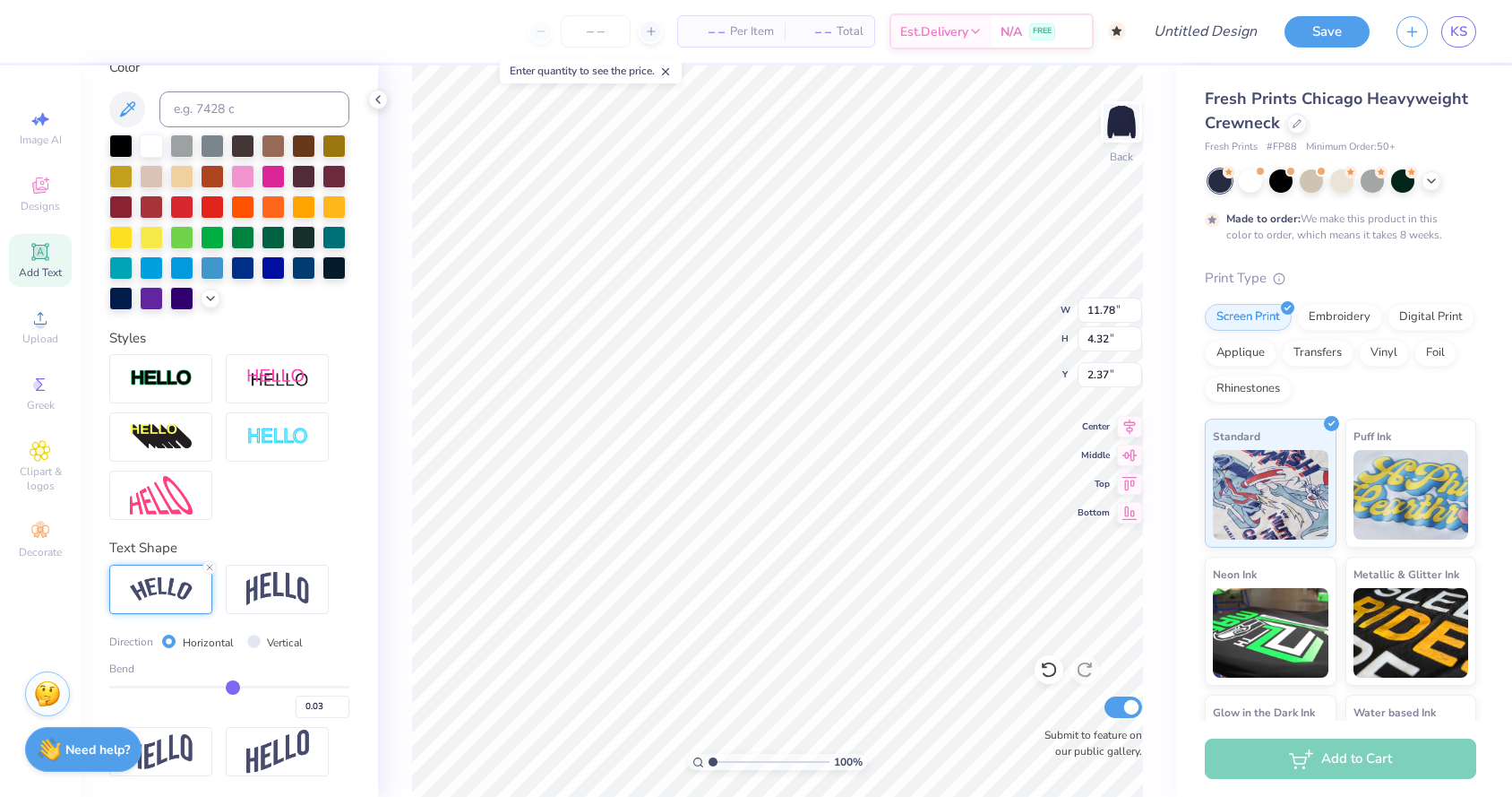
type input "0.02"
type input "0.01"
type input "0"
type input "0.00"
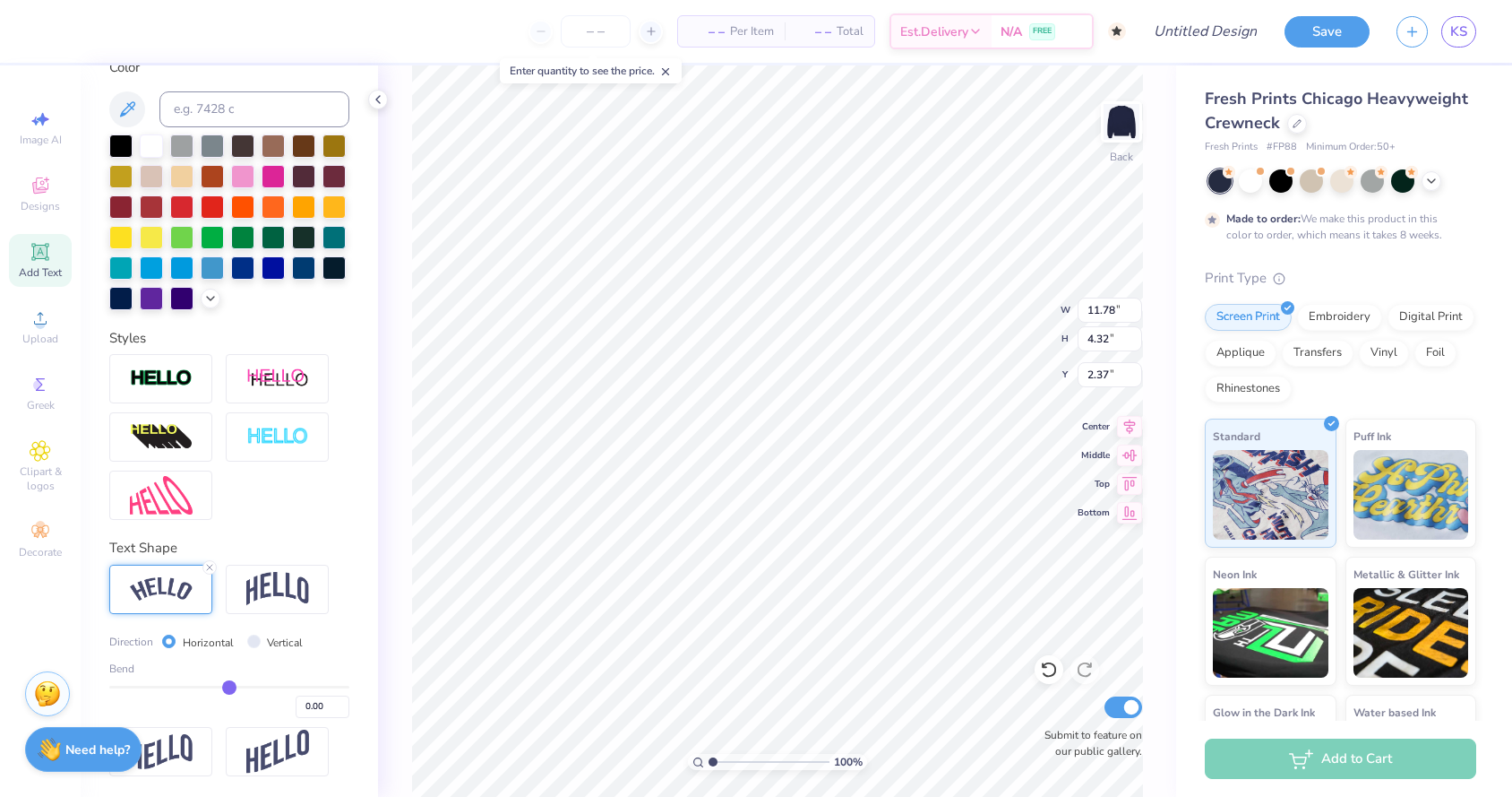
drag, startPoint x: 287, startPoint y: 689, endPoint x: 228, endPoint y: 688, distance: 59.0
type input "0"
click at [228, 688] on input "range" at bounding box center [229, 686] width 240 height 3
type input "8.61"
type input "3.06"
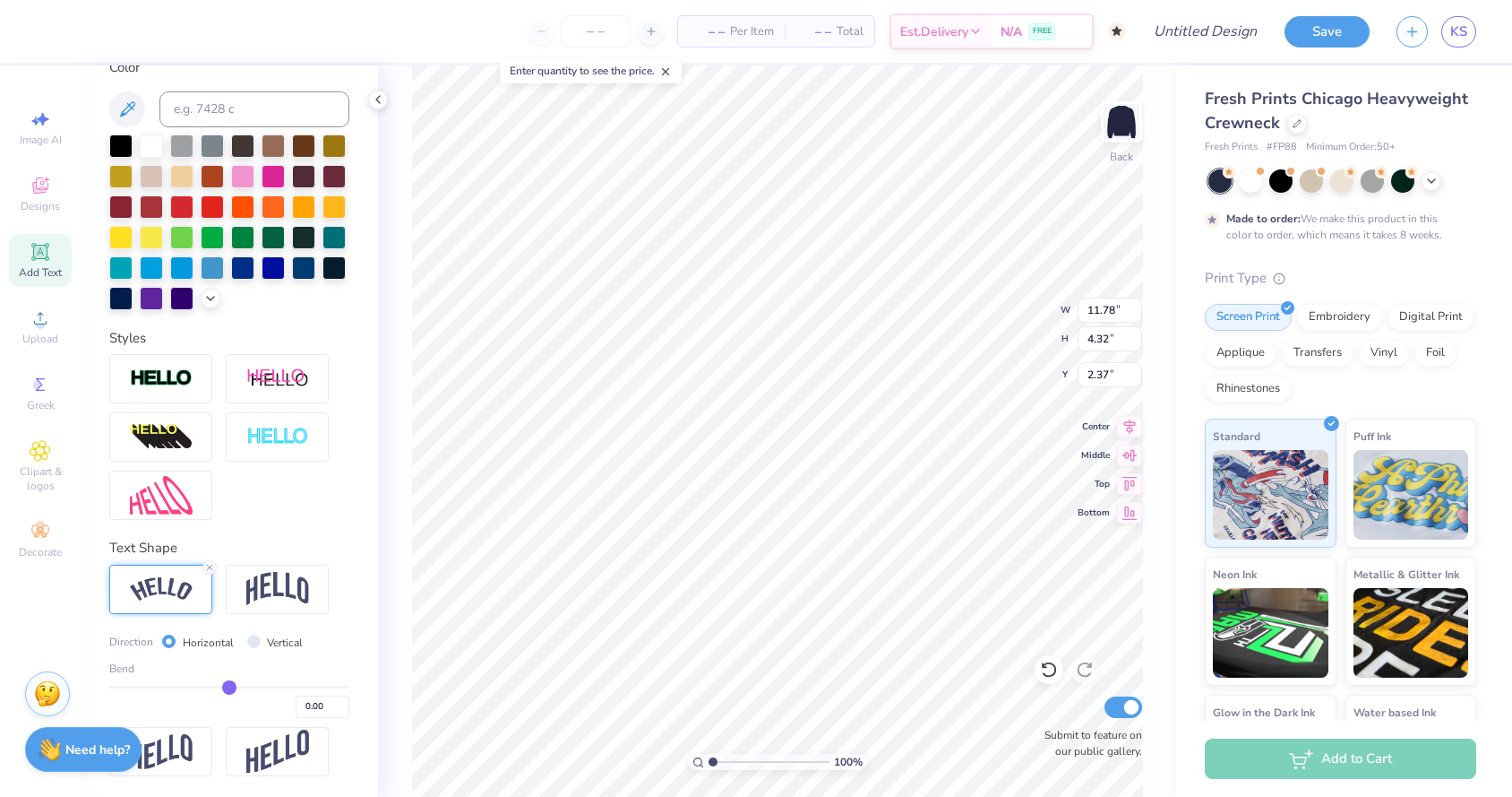
type input "3.00"
type input "-0.05"
type input "-0.03"
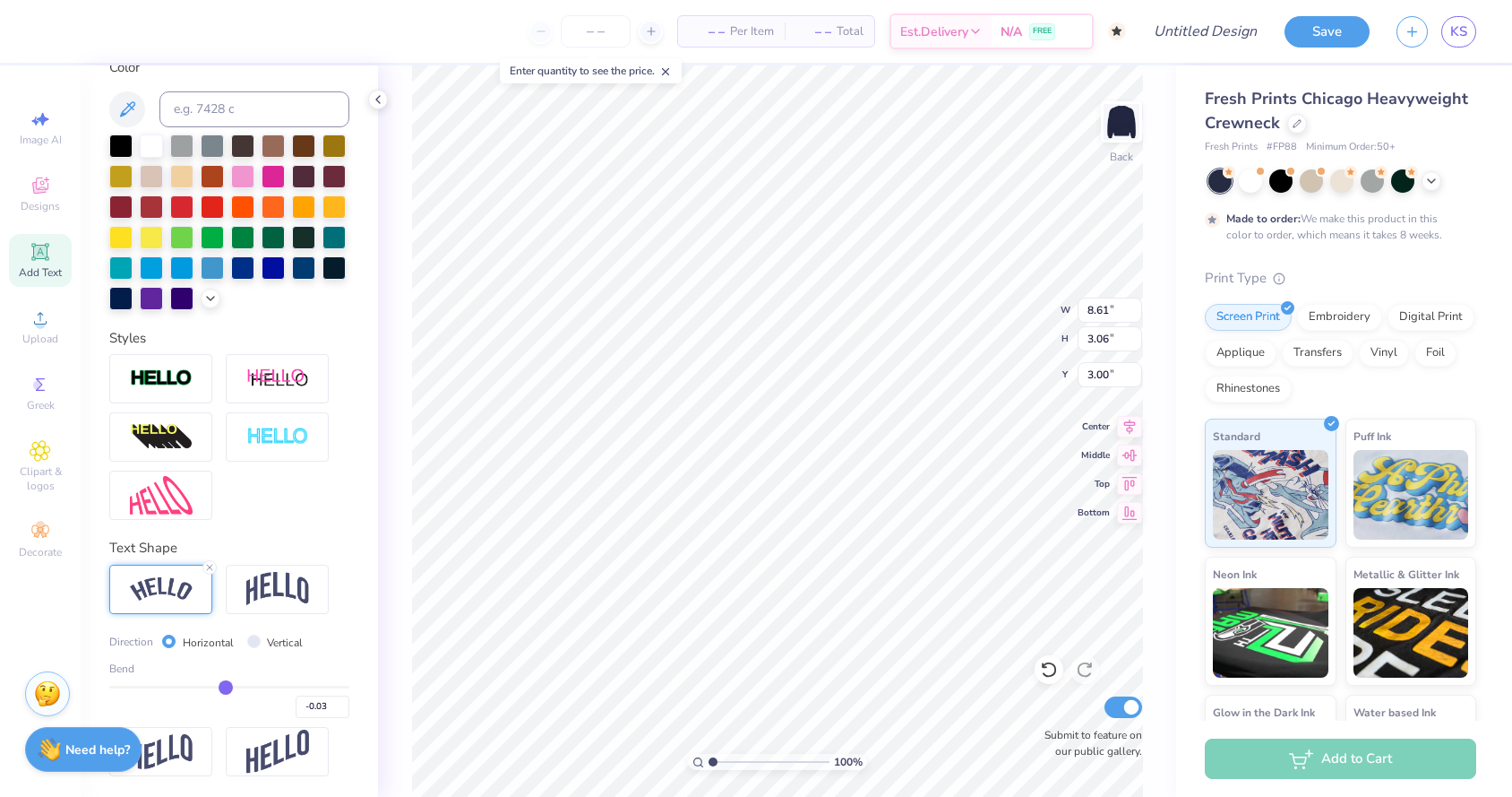
type input "-0.01"
type input "0.01"
type input "0.03"
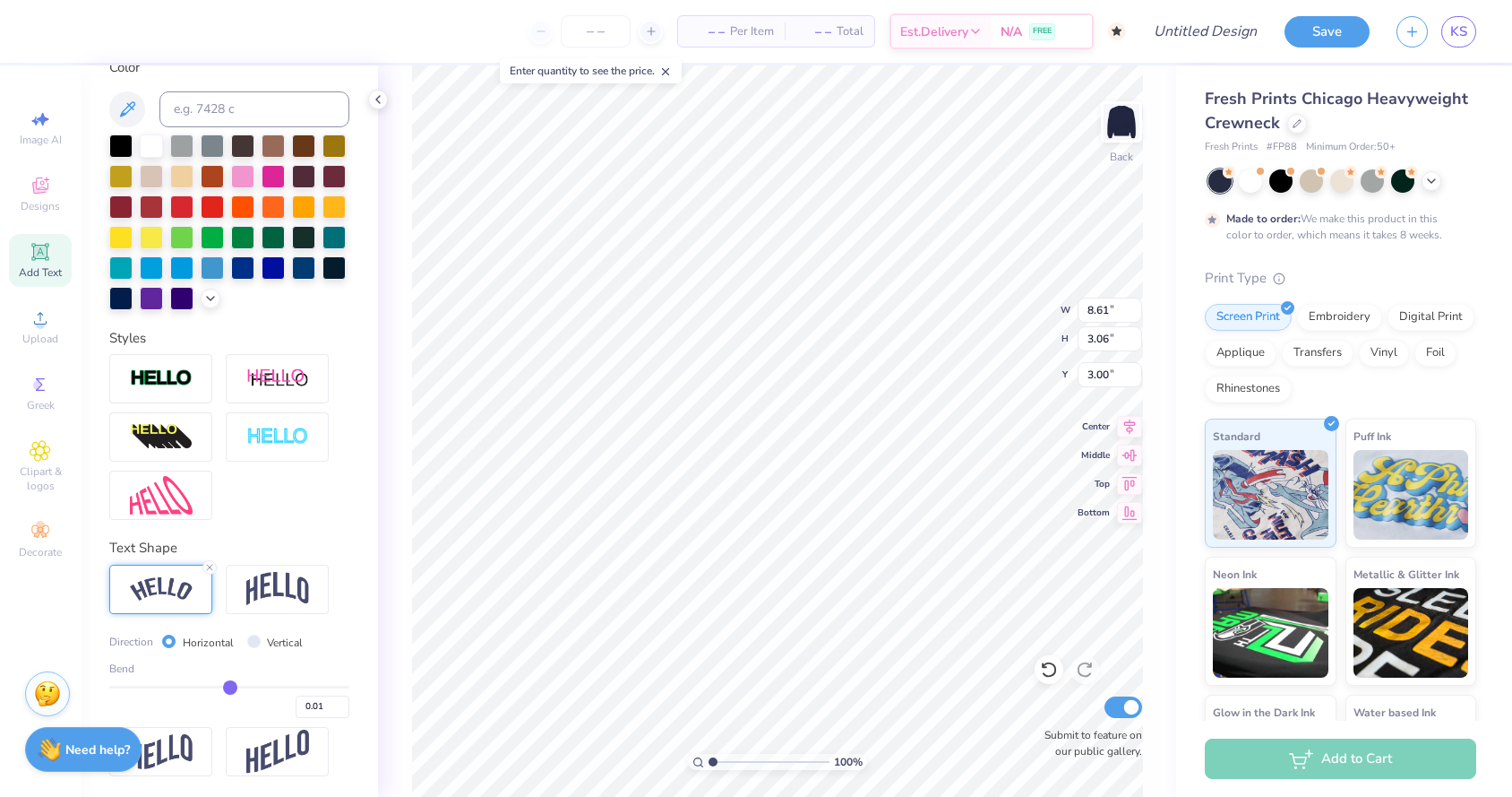
type input "0.03"
type input "0.04"
type input "0.06"
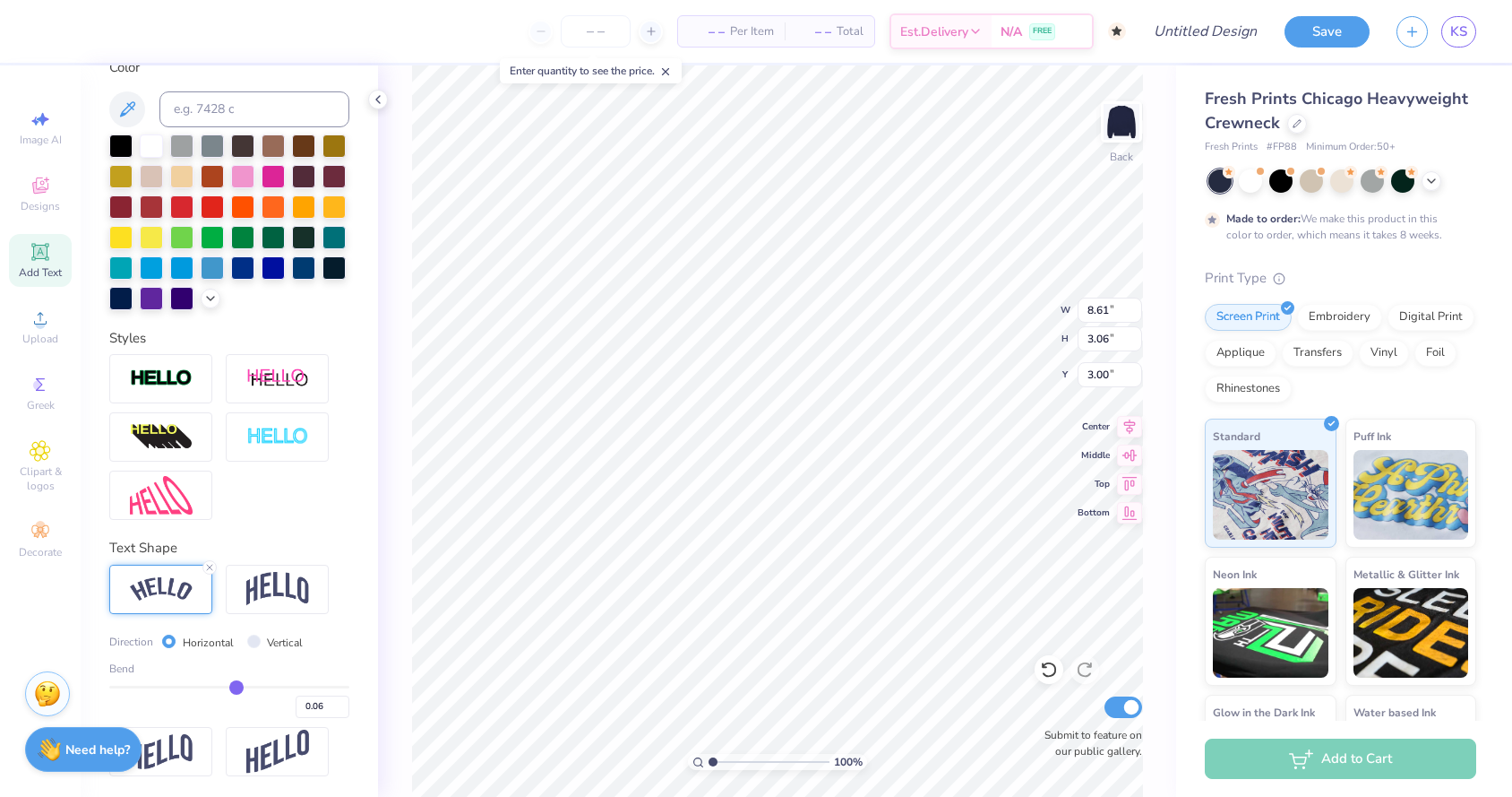
type input "0.07"
type input "0.08"
type input "0.11"
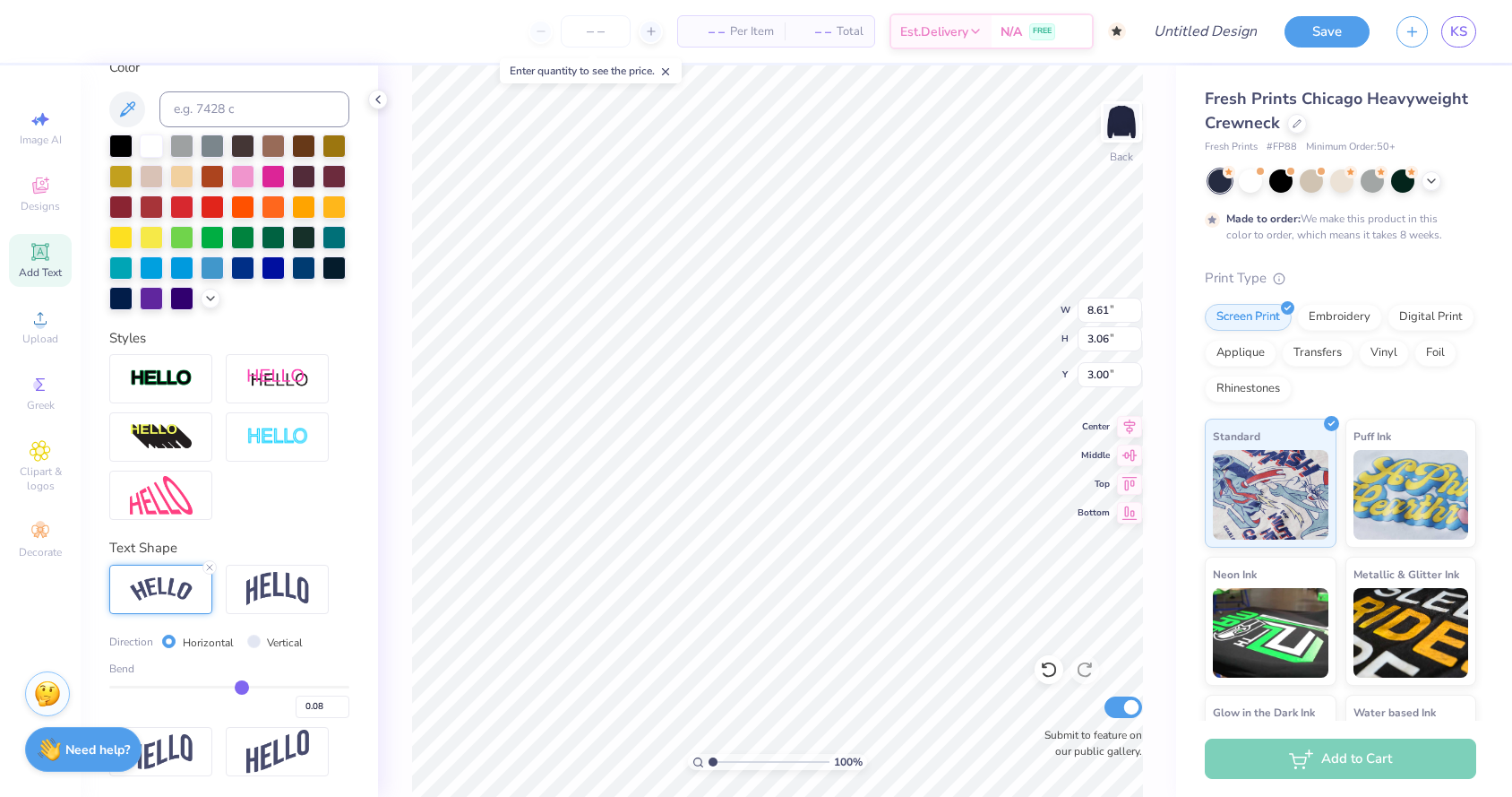
type input "0.11"
type input "0.14"
type input "0.19"
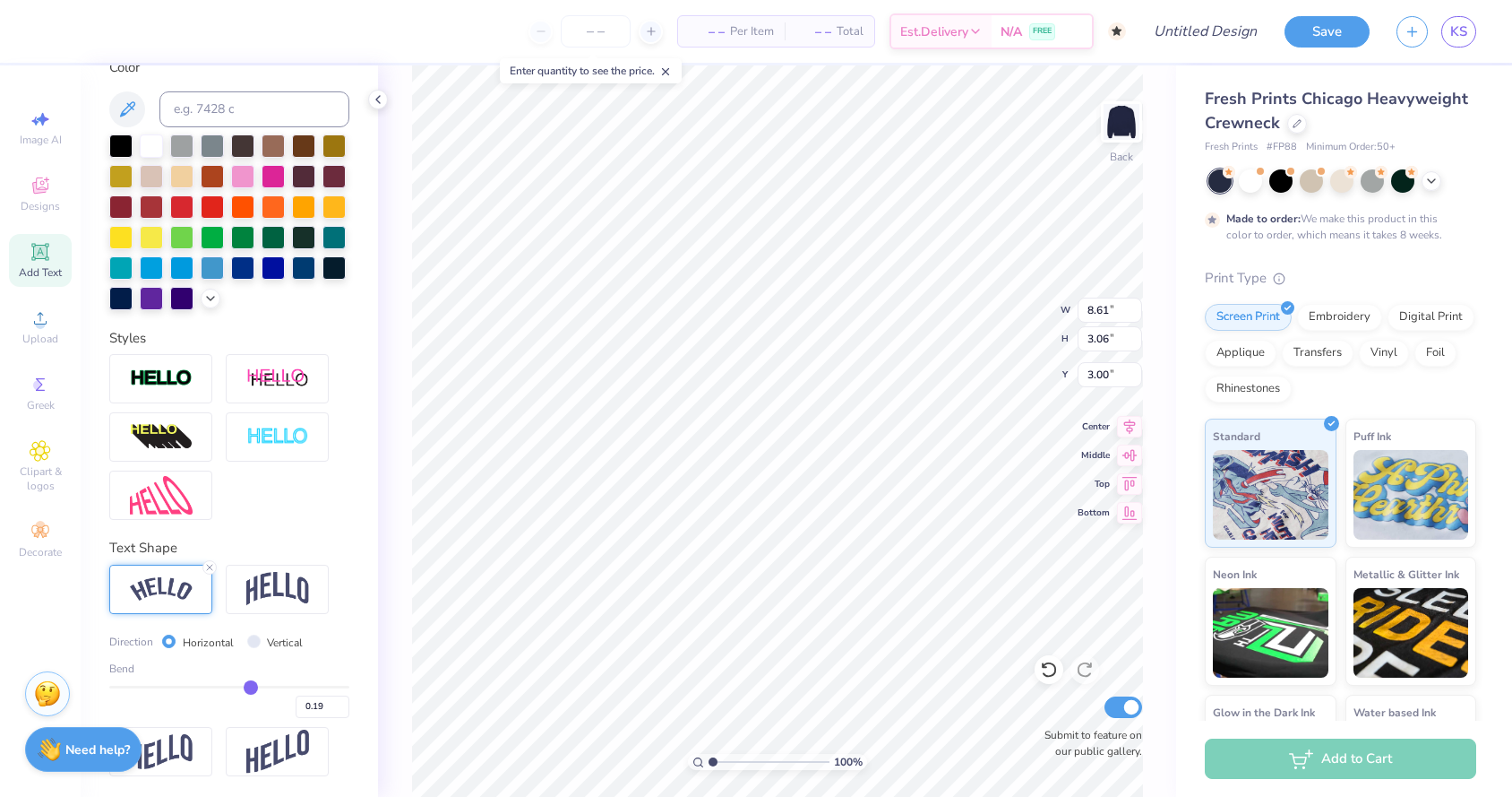
type input "0.25"
type input "0.31"
type input "0.36"
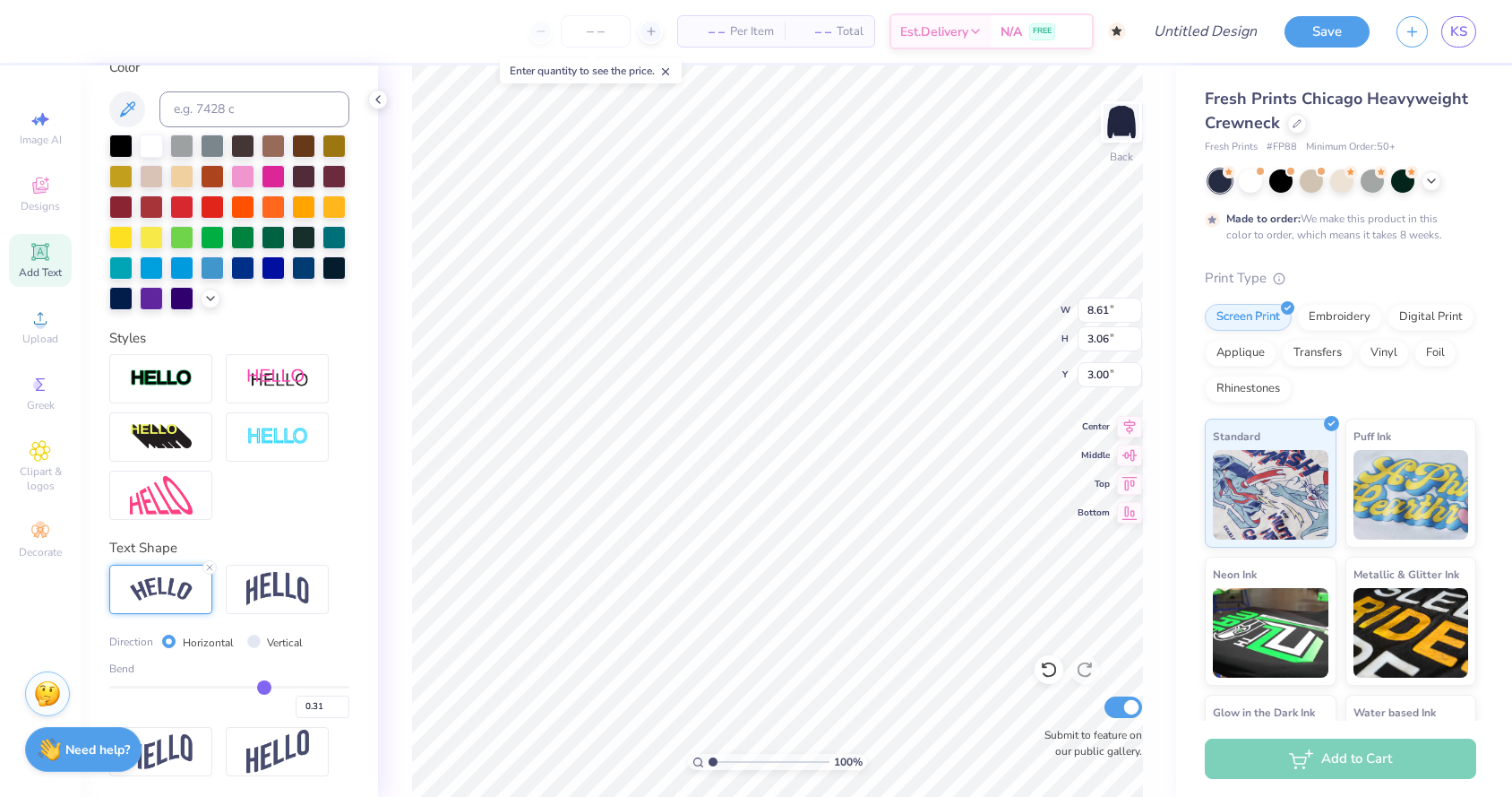
type input "0.36"
type input "0.4"
type input "0.40"
type input "0.42"
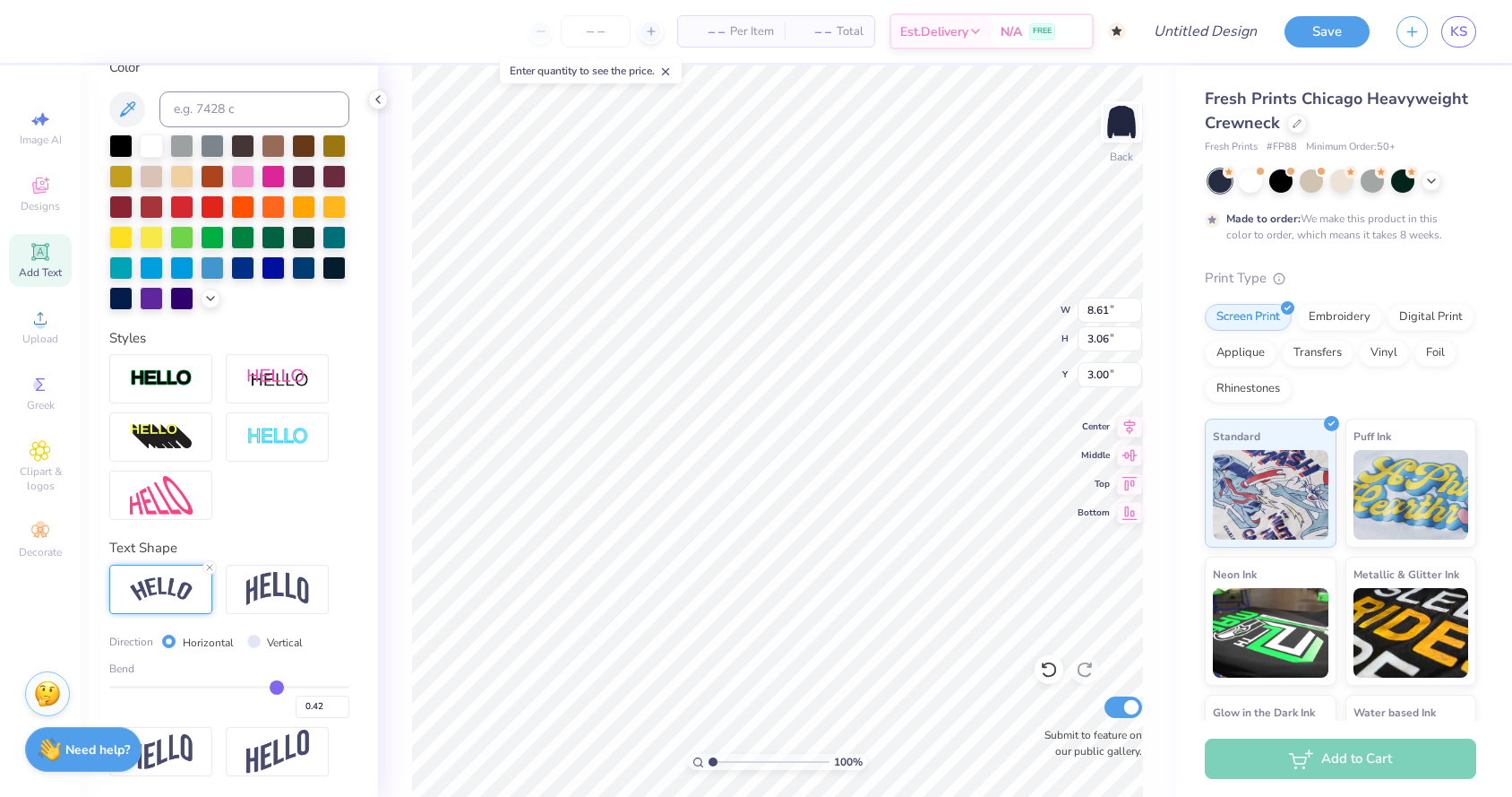
type input "0.43"
type input "0.44"
type input "0.43"
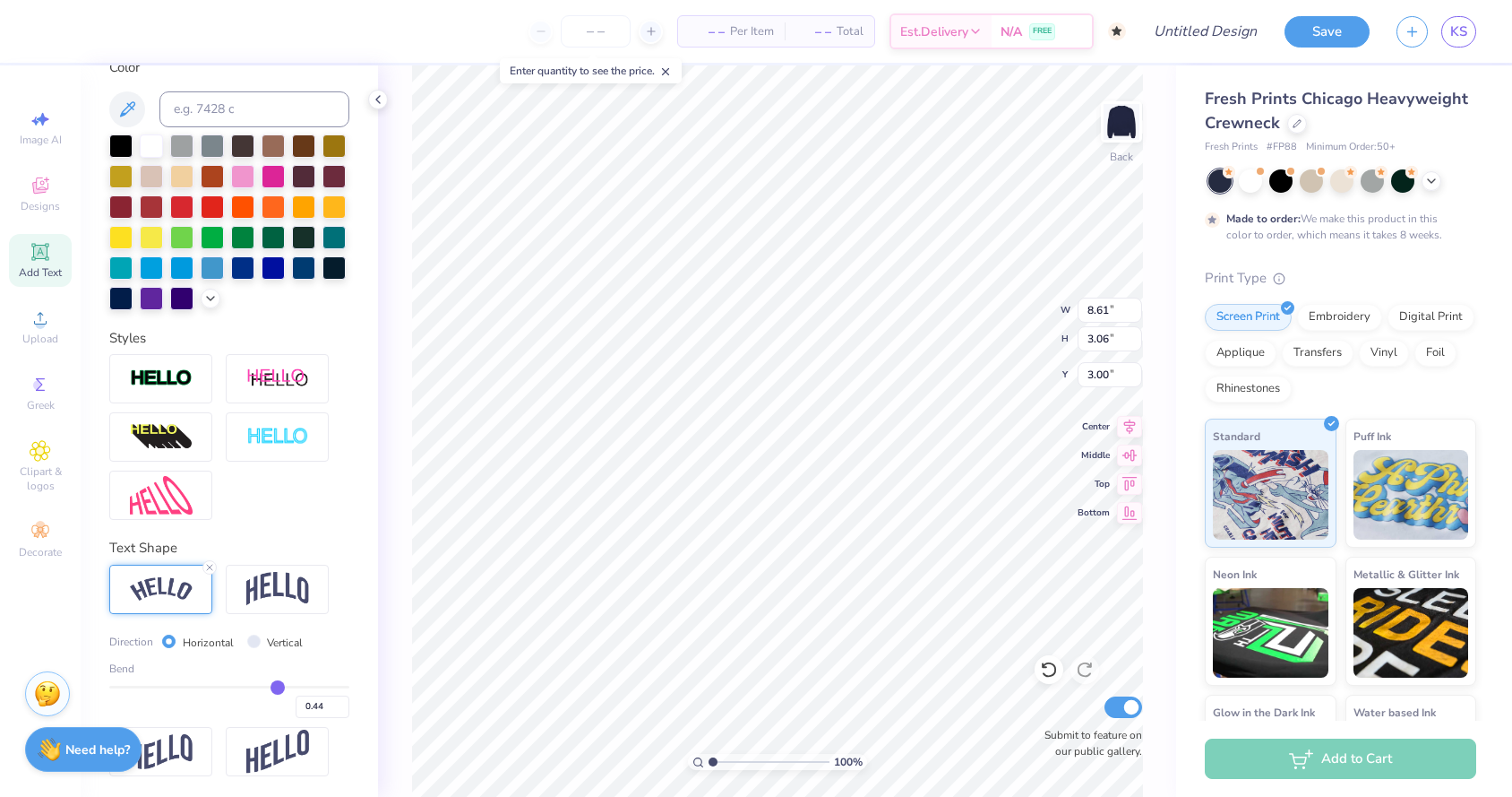
type input "0.43"
type input "0.42"
drag, startPoint x: 222, startPoint y: 683, endPoint x: 276, endPoint y: 678, distance: 54.2
type input "0.42"
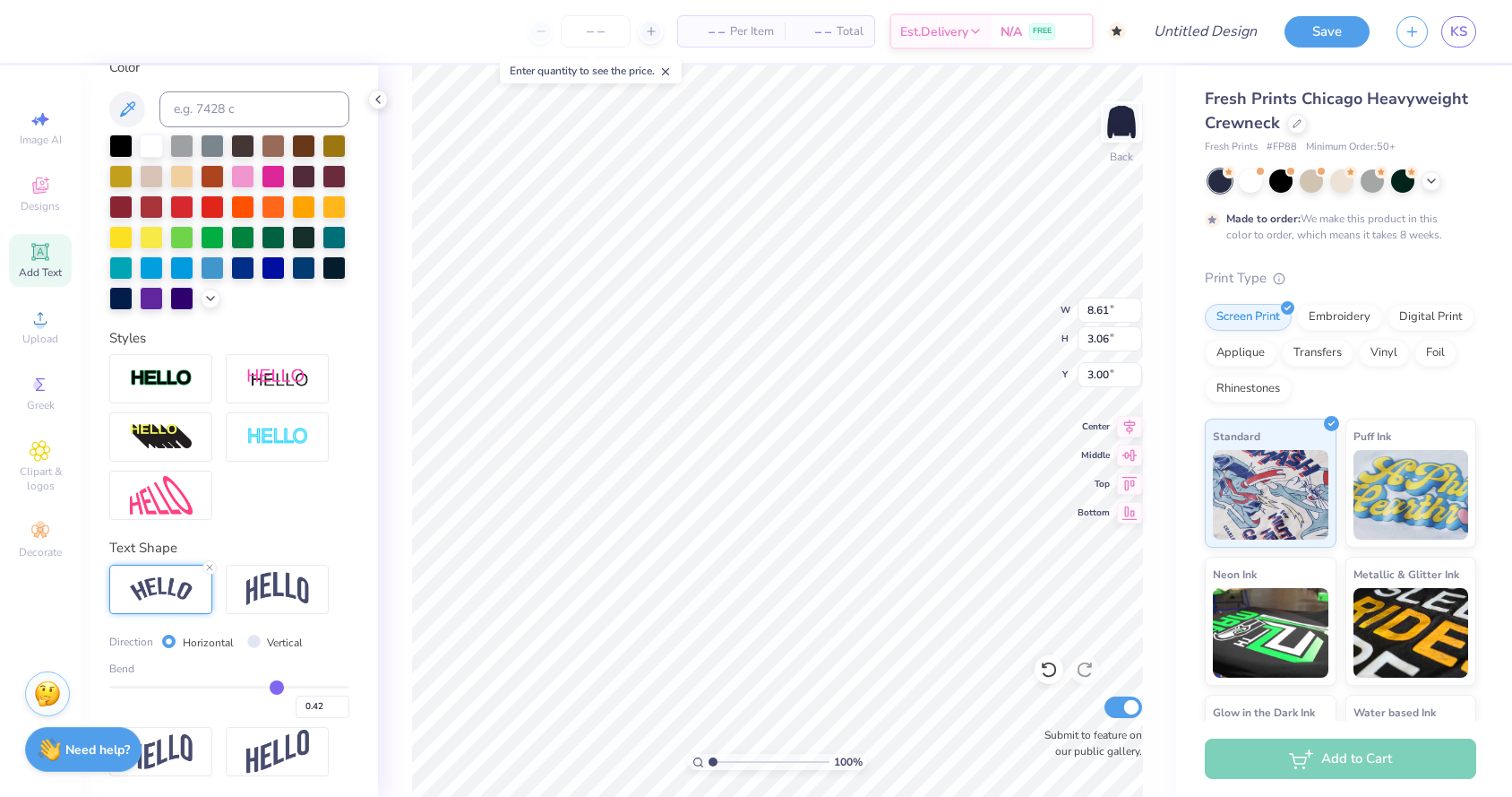
click at [277, 685] on input "range" at bounding box center [229, 686] width 240 height 3
type input "11.19"
type input "3.96"
type input "2.55"
click at [210, 568] on icon at bounding box center [209, 567] width 11 height 11
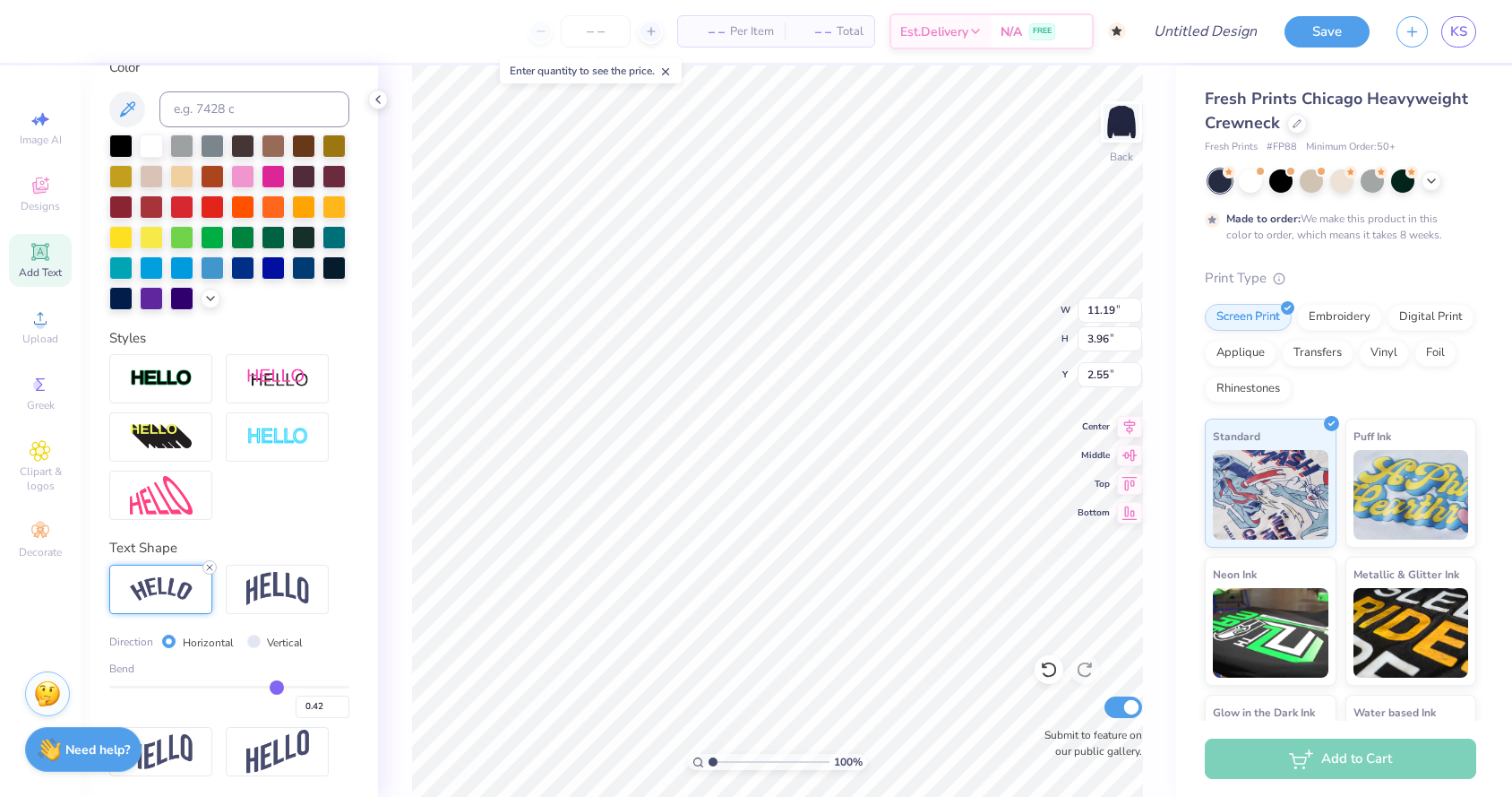
type input "8.61"
type input "3.06"
type input "3.00"
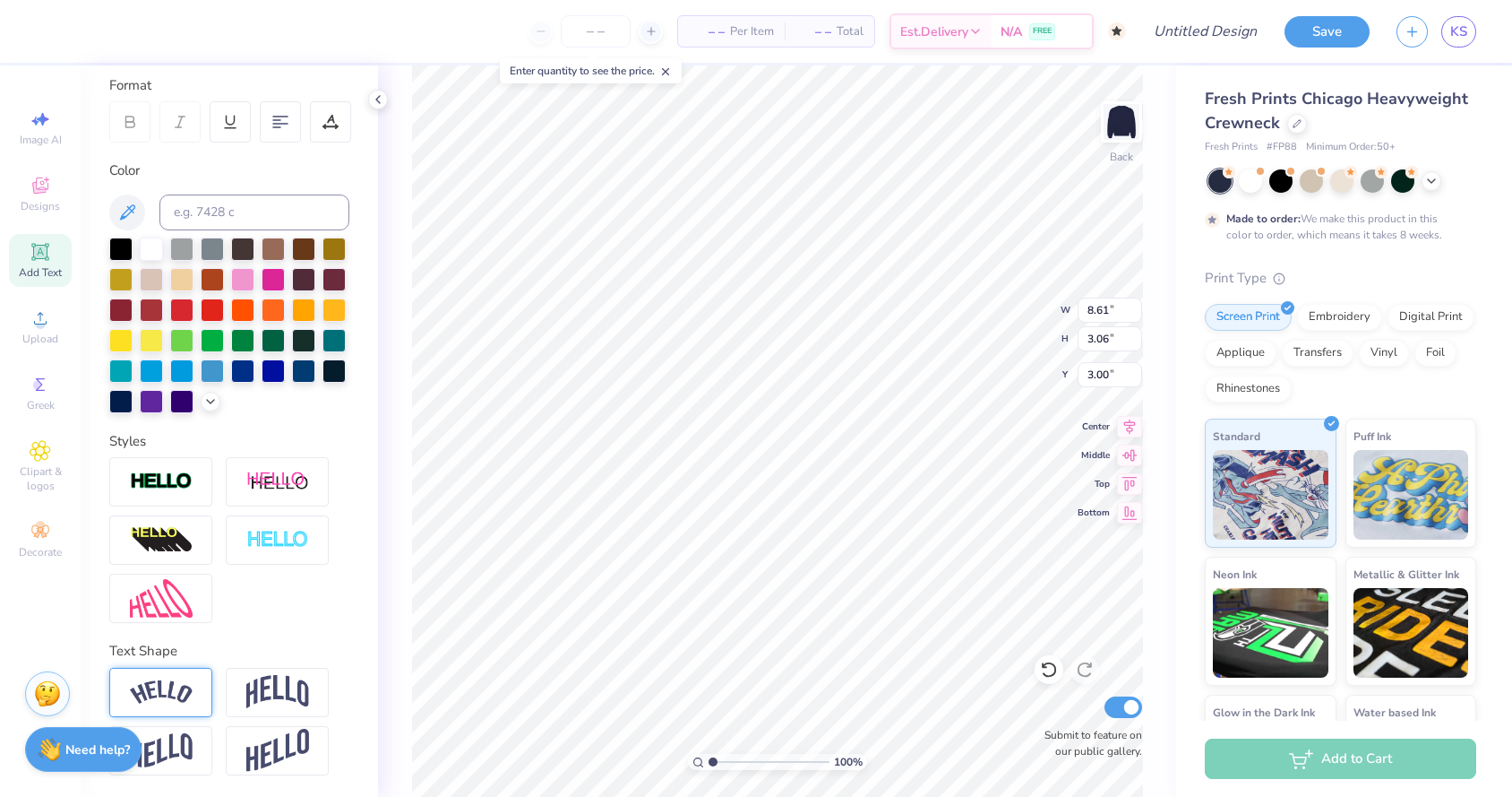
scroll to position [245, 0]
